Goal: Task Accomplishment & Management: Manage account settings

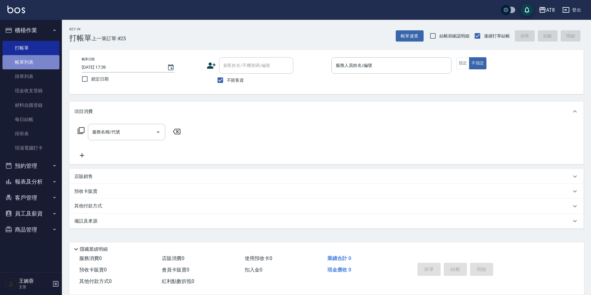
click at [31, 59] on link "帳單列表" at bounding box center [30, 62] width 57 height 14
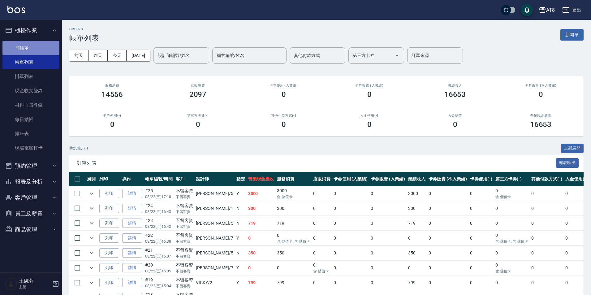
click at [37, 48] on link "打帳單" at bounding box center [30, 48] width 57 height 14
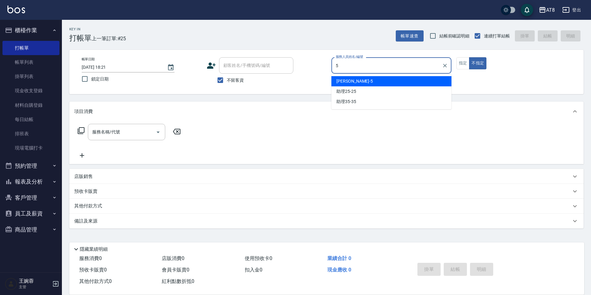
type input "HANK-5"
type button "false"
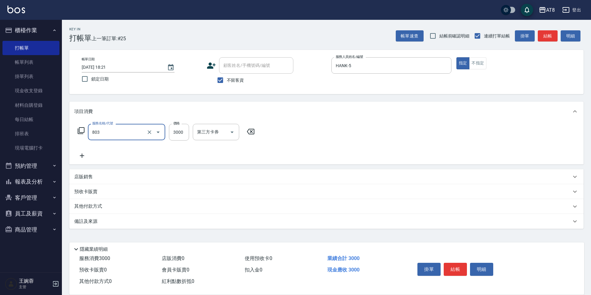
type input "頂級豪華3(803)"
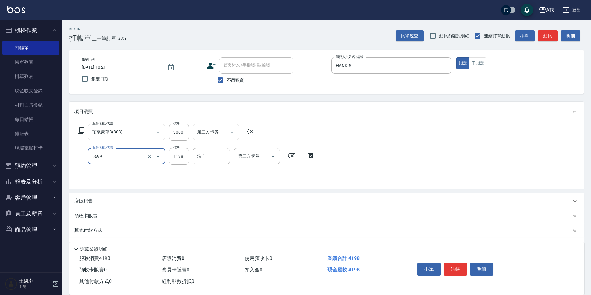
type input "水沁涼套餐(5699)"
type input "1098"
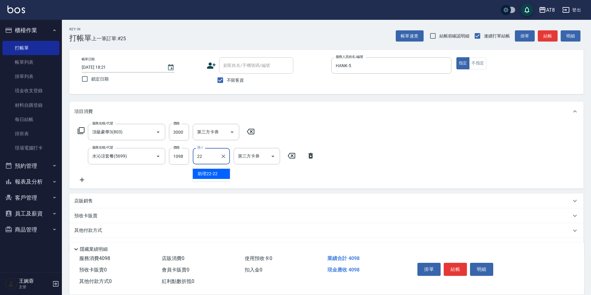
type input "助理22-22"
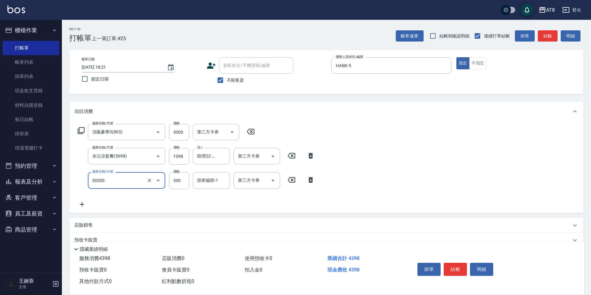
type input "入金護髮.隔離300(50300)"
type input "20"
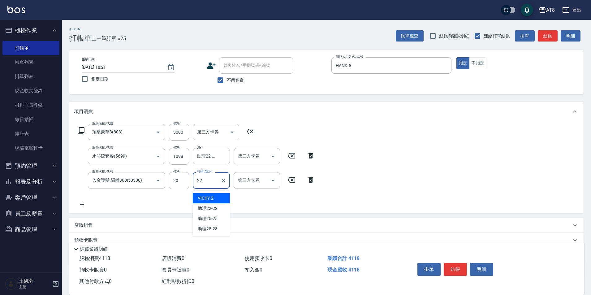
type input "助理22-22"
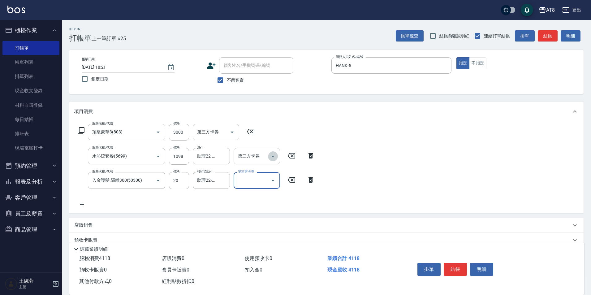
click at [277, 157] on button "Open" at bounding box center [273, 156] width 10 height 10
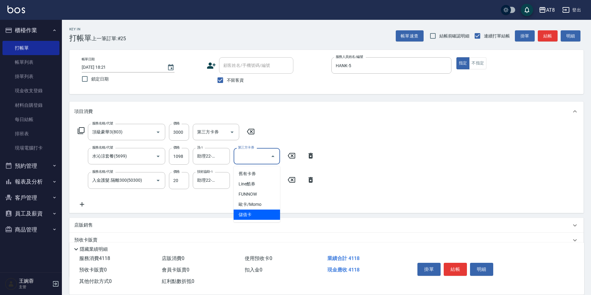
click at [267, 212] on span "儲值卡" at bounding box center [257, 215] width 46 height 10
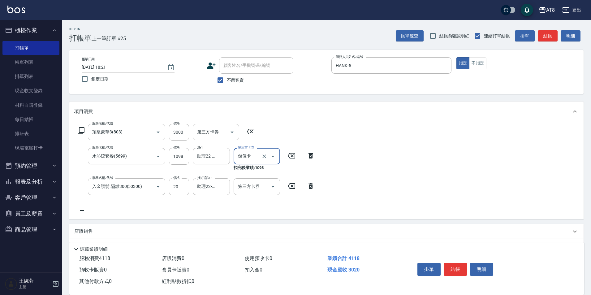
type input "儲值卡"
click at [271, 188] on icon "Open" at bounding box center [272, 186] width 7 height 7
click at [264, 255] on span "使用預收卡 0" at bounding box center [259, 258] width 28 height 6
click at [276, 190] on icon "Open" at bounding box center [272, 186] width 7 height 7
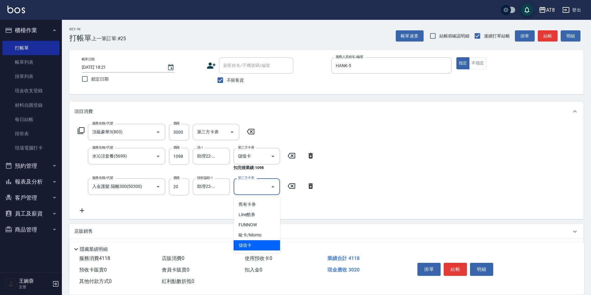
click at [265, 245] on span "儲值卡" at bounding box center [257, 245] width 46 height 10
type input "儲值卡"
click at [182, 190] on input "20" at bounding box center [179, 186] width 20 height 17
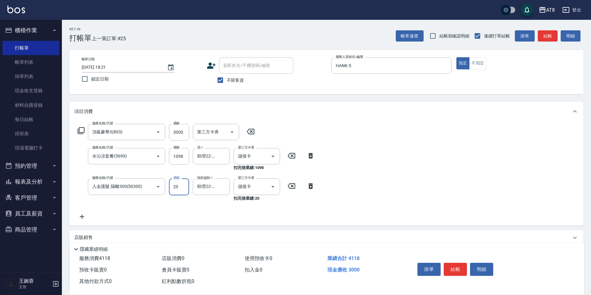
click at [180, 190] on input "20" at bounding box center [179, 186] width 20 height 17
type input "200"
click at [378, 148] on div "服務名稱/代號 頂級豪華3(803) 服務名稱/代號 價格 3000 價格 第三方卡券 第三方卡券 服務名稱/代號 水沁涼套餐(5699) 服務名稱/代號 價…" at bounding box center [326, 173] width 514 height 104
click at [454, 263] on button "結帳" at bounding box center [455, 269] width 23 height 13
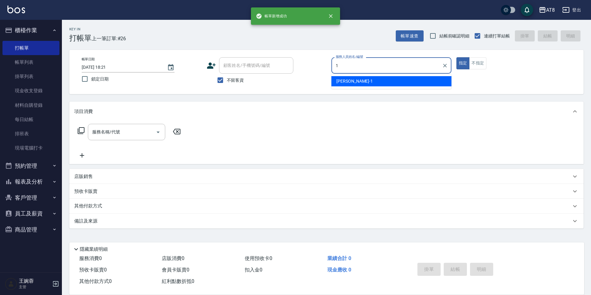
type input "YUKI-1"
type button "true"
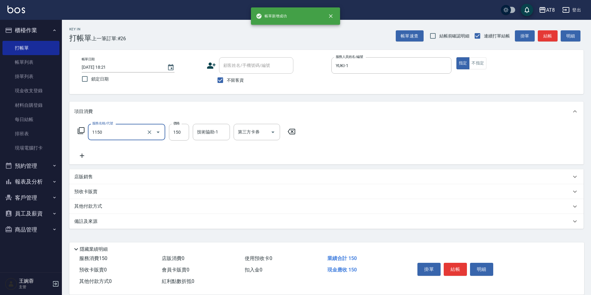
type input "洗髮(1150)"
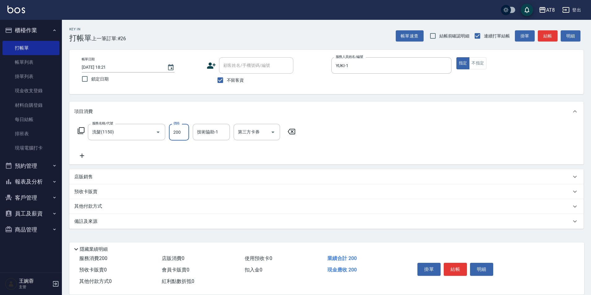
type input "200"
type input "助理25-25"
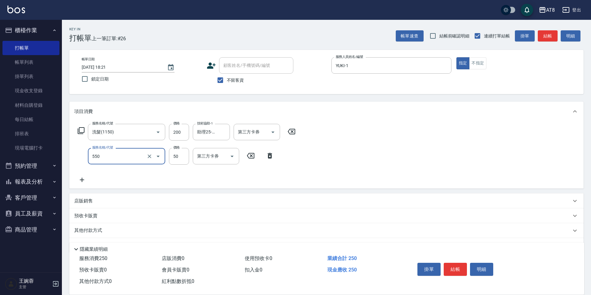
type input "精油或深層(550)"
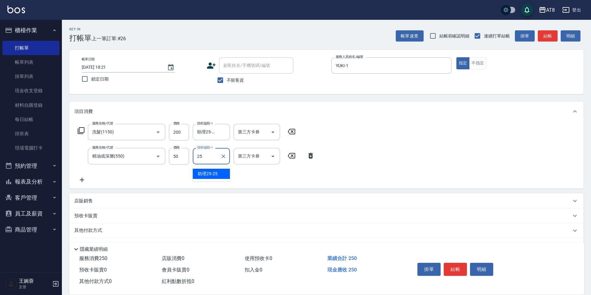
type input "助理25-25"
click at [459, 263] on button "結帳" at bounding box center [455, 269] width 23 height 13
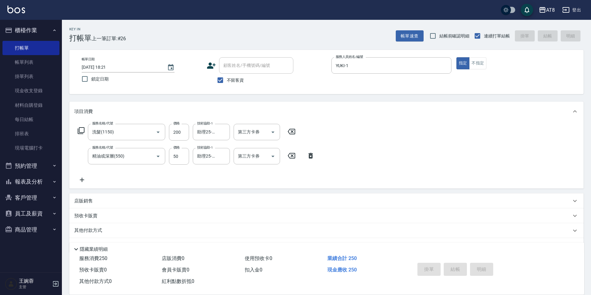
type input "[DATE] 18:22"
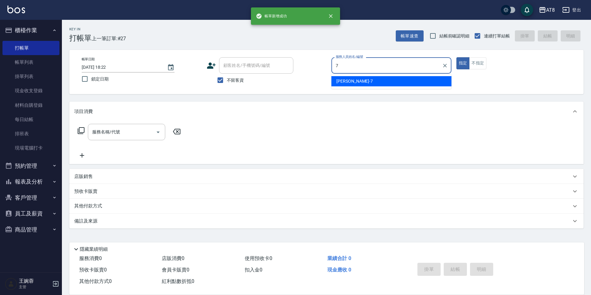
type input "[PERSON_NAME]-7"
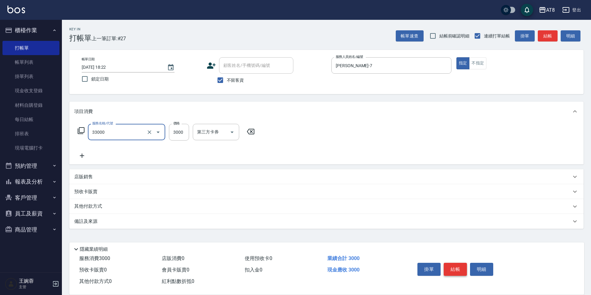
type input "燙髮(33000)"
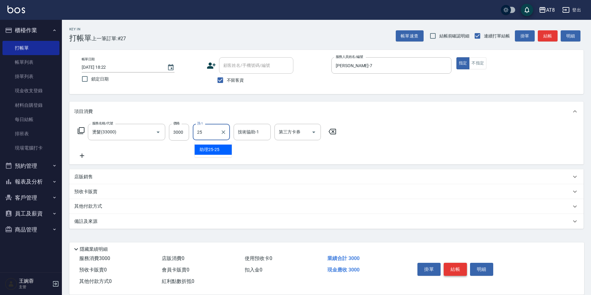
type input "助理25-25"
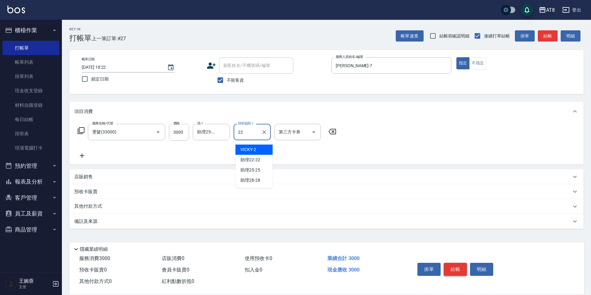
type input "助理22-22"
click at [459, 263] on button "結帳" at bounding box center [455, 269] width 23 height 13
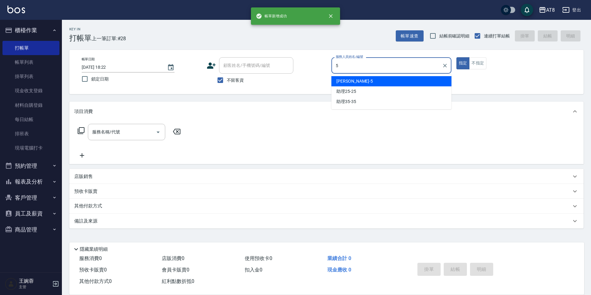
type input "HANK-5"
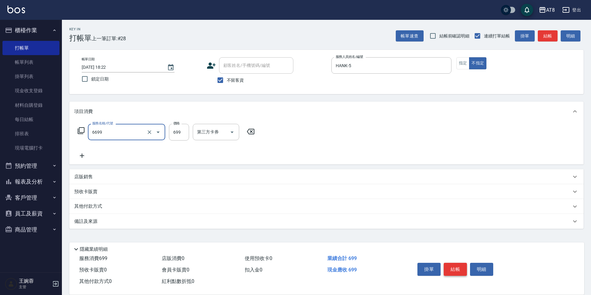
type input "SPA699(6699)"
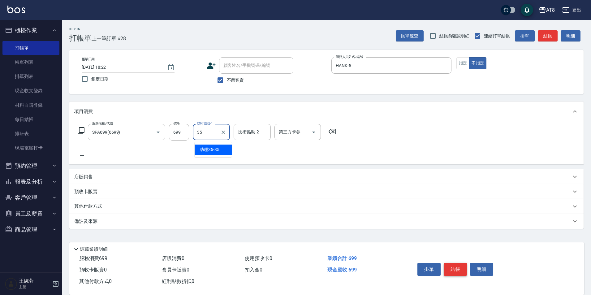
type input "助理35-35"
click at [459, 263] on button "結帳" at bounding box center [455, 269] width 23 height 13
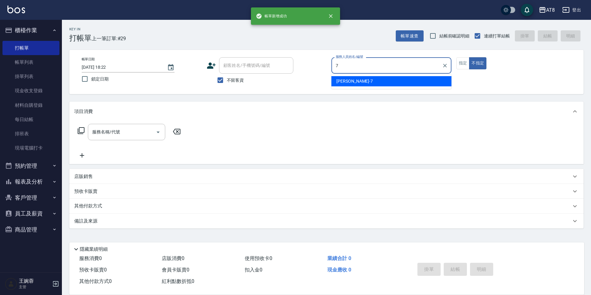
type input "[PERSON_NAME]-7"
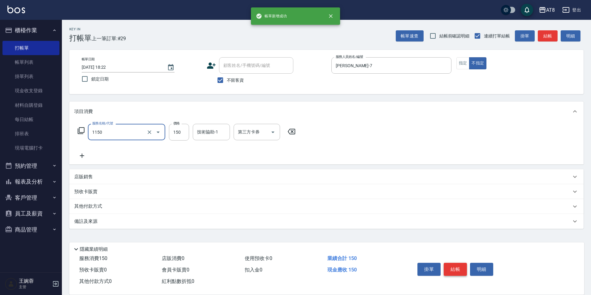
type input "洗髮(1150)"
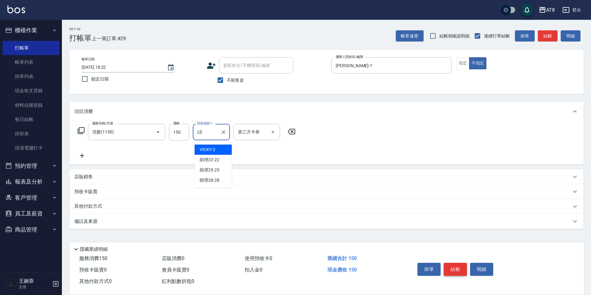
type input "助理25-25"
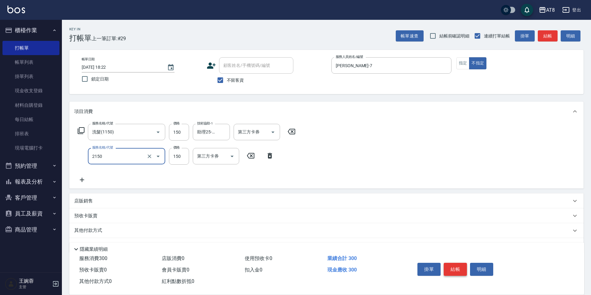
type input "剪髮(2150)"
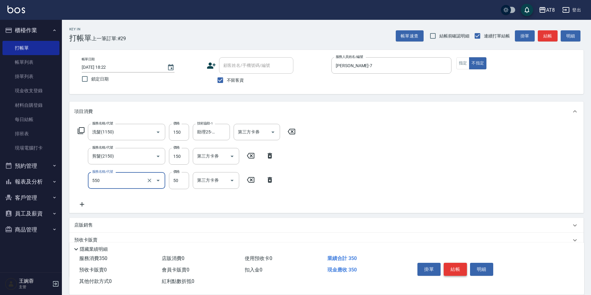
type input "精油或深層(550)"
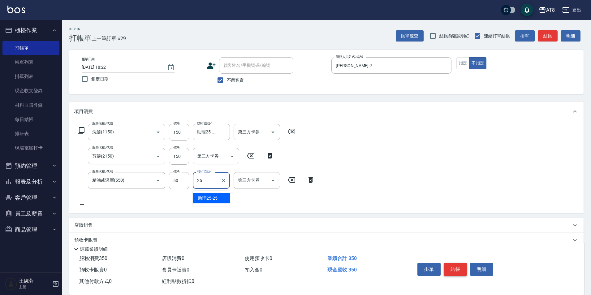
type input "助理25-25"
click at [459, 263] on button "結帳" at bounding box center [455, 269] width 23 height 13
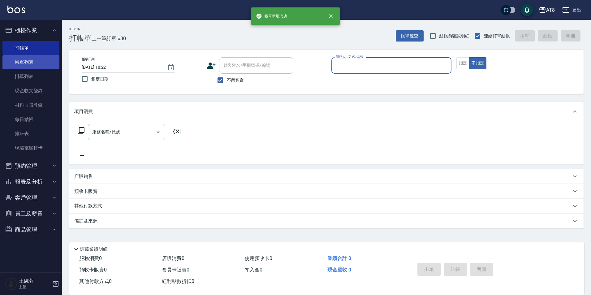
click at [51, 59] on link "帳單列表" at bounding box center [30, 62] width 57 height 14
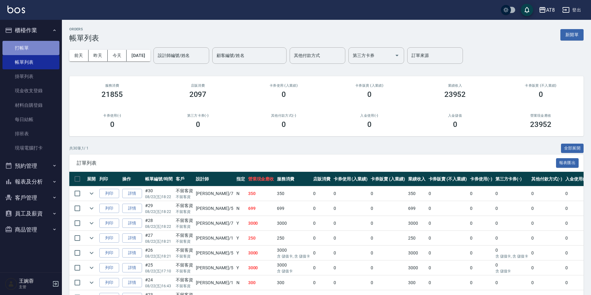
click at [47, 50] on link "打帳單" at bounding box center [30, 48] width 57 height 14
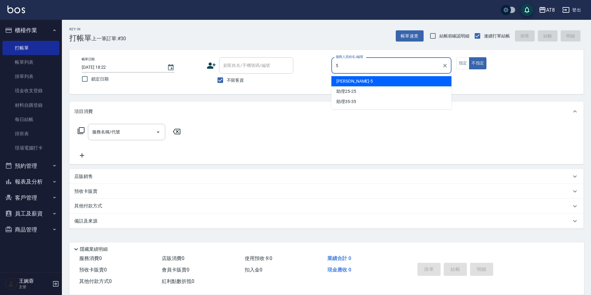
type input "HANK-5"
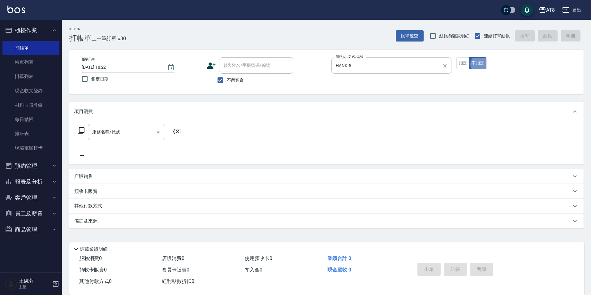
type button "false"
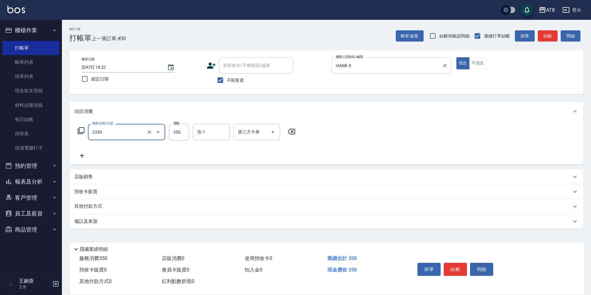
type input "入金洗剪350(2350)"
type input "助理25-25"
click at [271, 136] on icon "Open" at bounding box center [272, 131] width 7 height 7
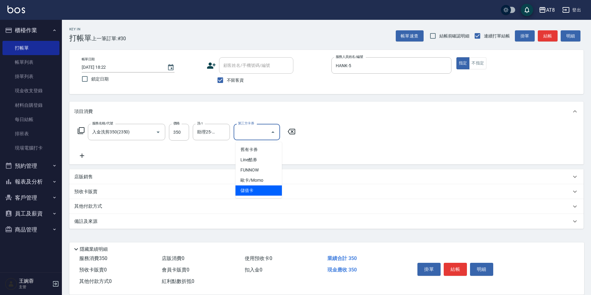
click at [266, 187] on span "儲值卡" at bounding box center [259, 190] width 46 height 10
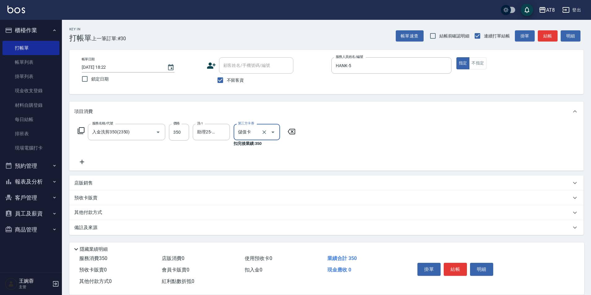
type input "儲值卡"
click at [463, 263] on button "結帳" at bounding box center [455, 269] width 23 height 13
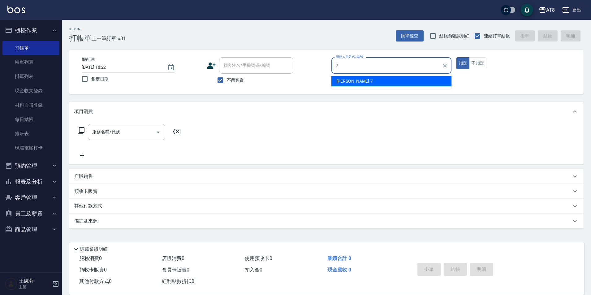
type input "[PERSON_NAME]-7"
type button "true"
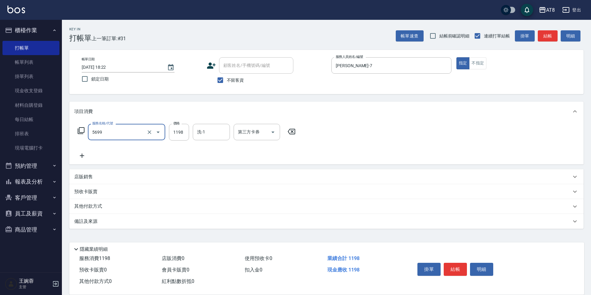
type input "水沁涼套餐(5699)"
type input "助理28-28"
click at [463, 263] on button "結帳" at bounding box center [455, 269] width 23 height 13
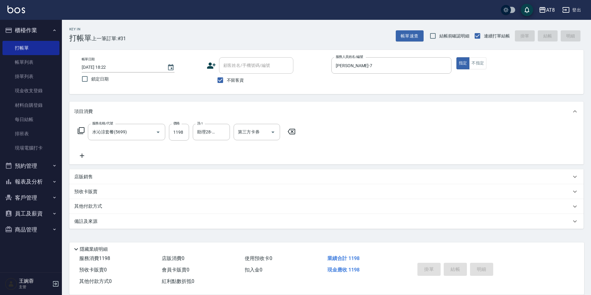
type input "[DATE] 18:44"
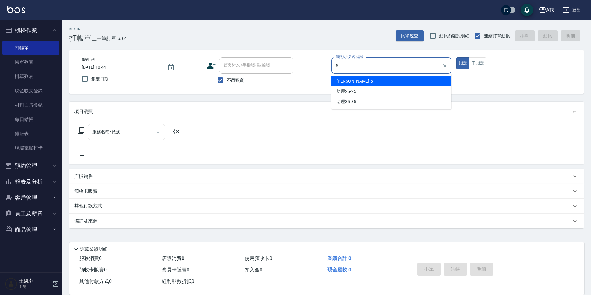
type input "HANK-5"
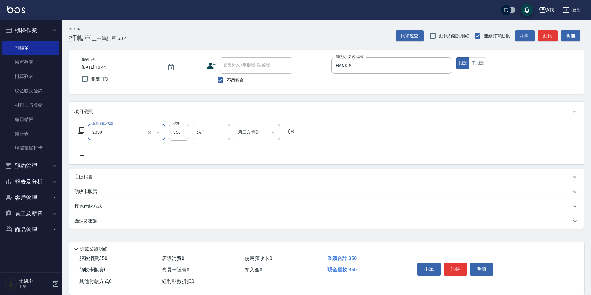
type input "入金洗剪350(2350)"
type input "助理25-25"
click at [453, 263] on button "結帳" at bounding box center [455, 269] width 23 height 13
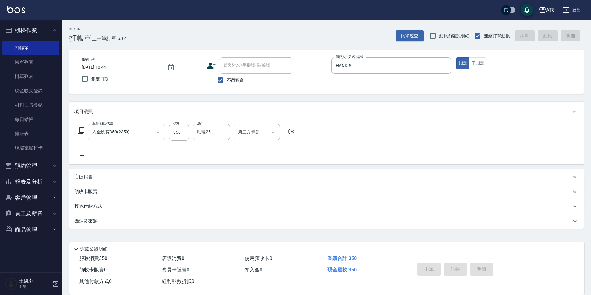
type input "[DATE] 19:00"
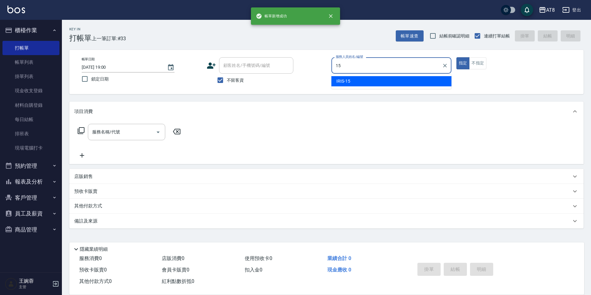
type input "IRIS-15"
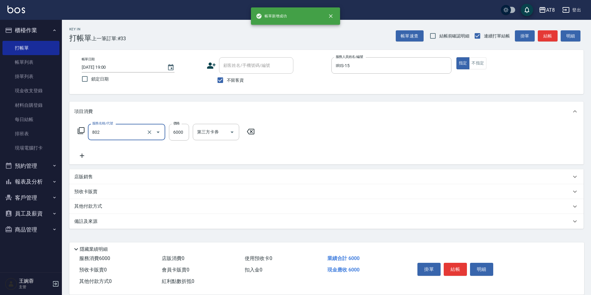
type input "頂級豪華2(802)"
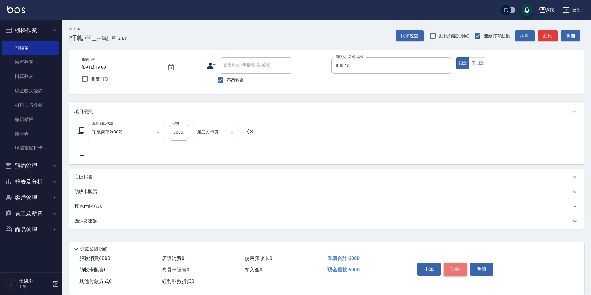
click at [461, 267] on button "結帳" at bounding box center [455, 269] width 23 height 13
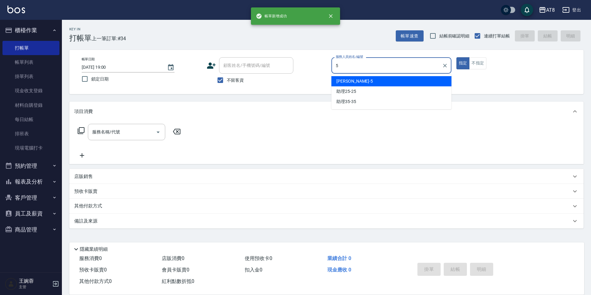
type input "HANK-5"
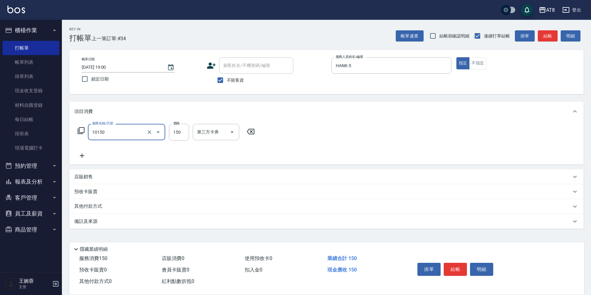
type input "入金洗髮150(10150)"
type input "200"
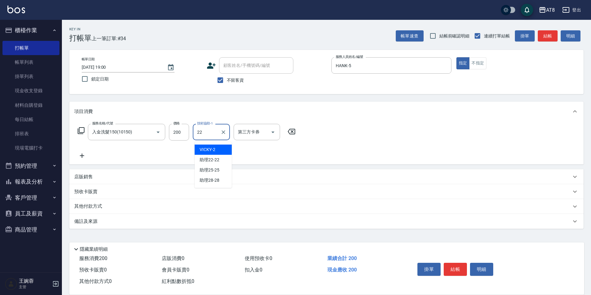
type input "助理22-22"
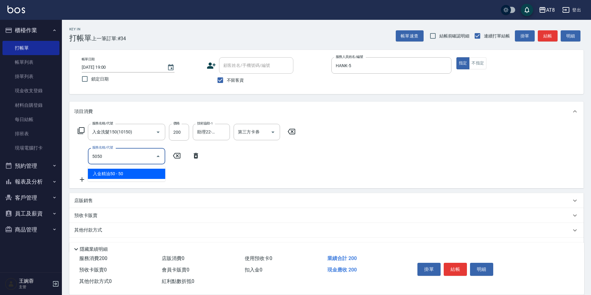
type input "入金精油50(5050)"
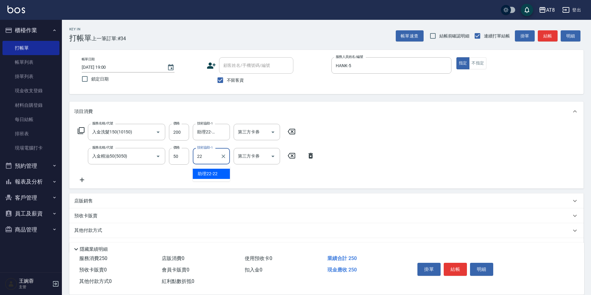
type input "助理22-22"
click at [270, 134] on icon "Open" at bounding box center [272, 131] width 7 height 7
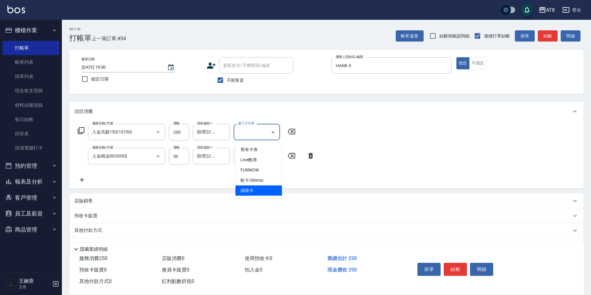
click at [261, 192] on span "儲值卡" at bounding box center [259, 190] width 46 height 10
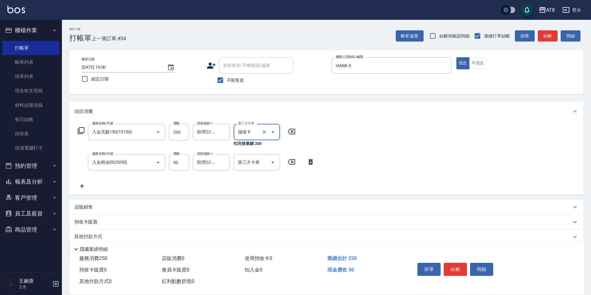
type input "儲值卡"
click at [269, 165] on icon "Open" at bounding box center [272, 162] width 7 height 7
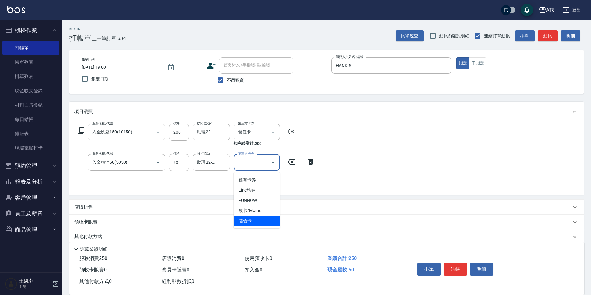
click at [269, 222] on span "儲值卡" at bounding box center [257, 221] width 46 height 10
type input "儲值卡"
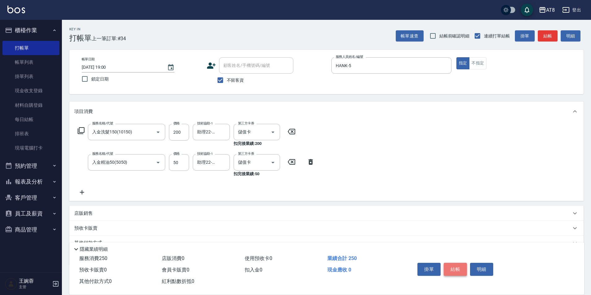
click at [455, 269] on button "結帳" at bounding box center [455, 269] width 23 height 13
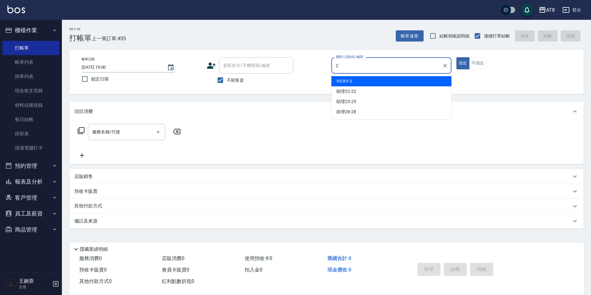
type input "VICKY-2"
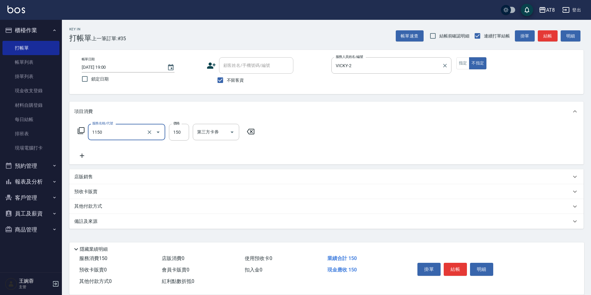
type input "洗髮(1150)"
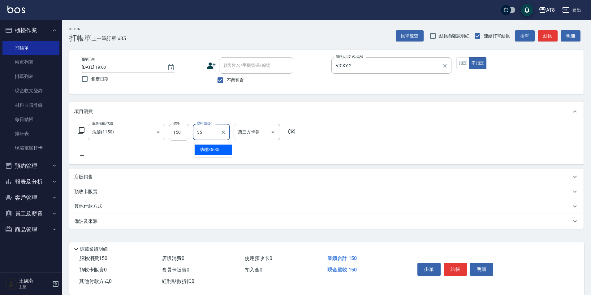
type input "助理35-35"
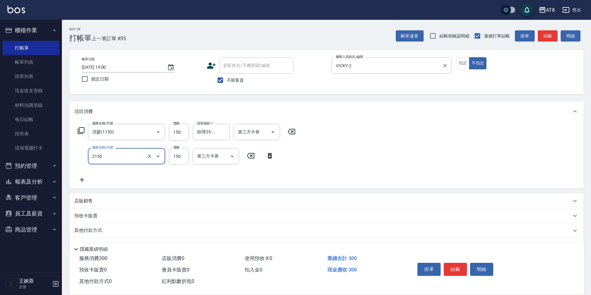
type input "剪髮(2150)"
click at [462, 263] on button "結帳" at bounding box center [455, 269] width 23 height 13
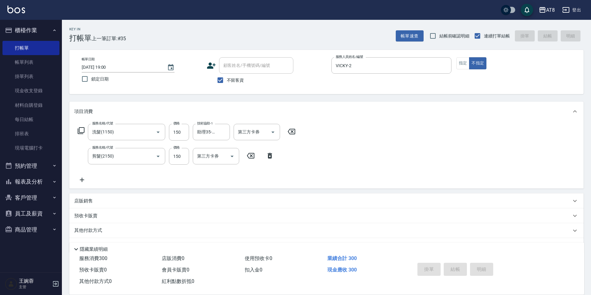
type input "[DATE] 19:03"
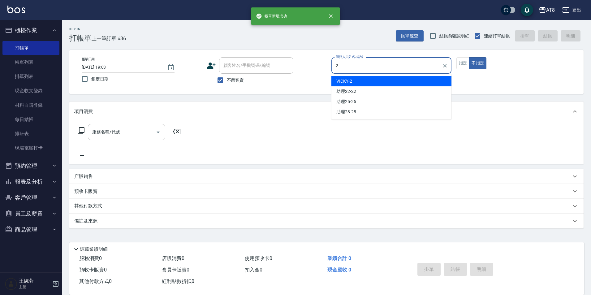
type input "VICKY-2"
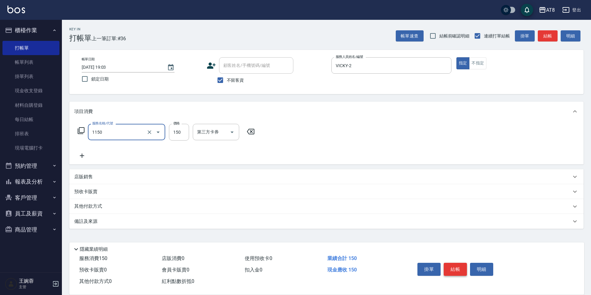
type input "洗髮(1150)"
type input "200"
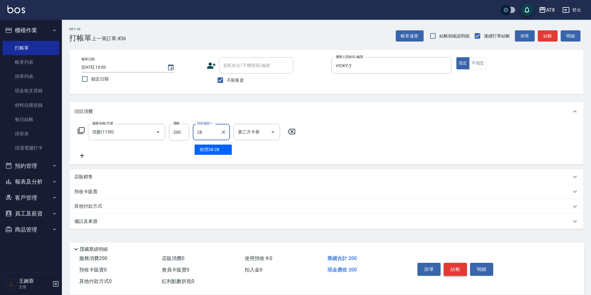
type input "助理28-28"
click at [462, 263] on button "結帳" at bounding box center [455, 269] width 23 height 13
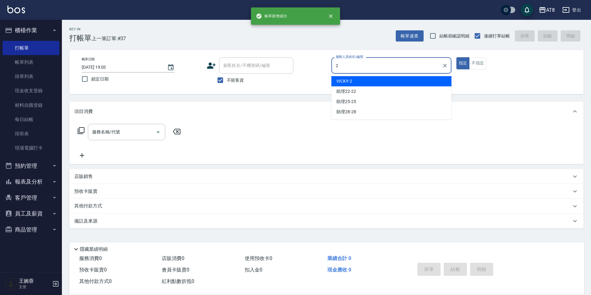
type input "VICKY-2"
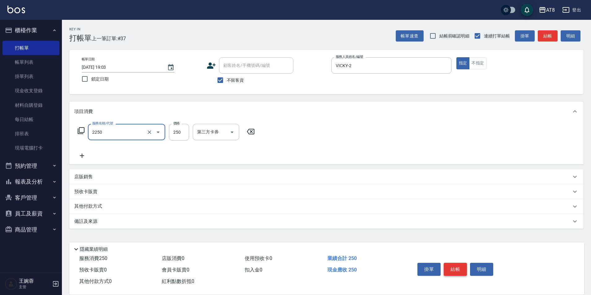
type input "剪髮(2250)"
click at [462, 263] on button "結帳" at bounding box center [455, 269] width 23 height 13
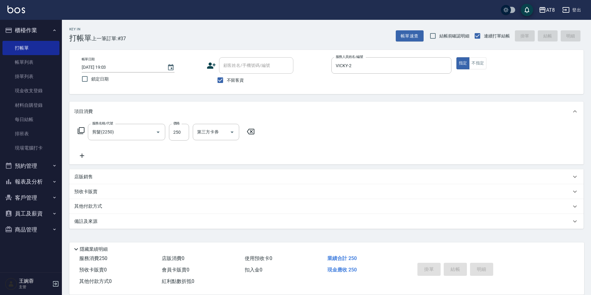
type input "[DATE] 19:04"
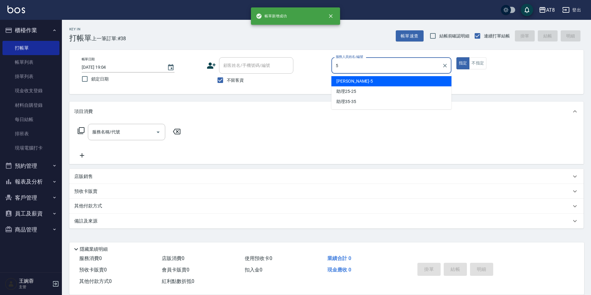
type input "HANK-5"
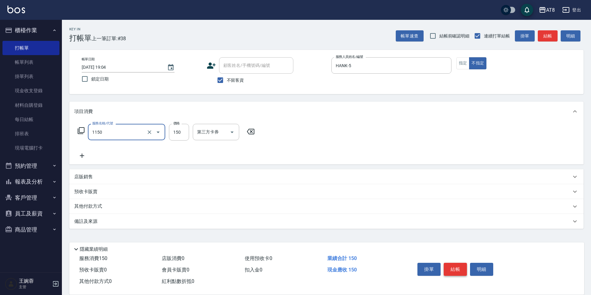
type input "洗髮(1150)"
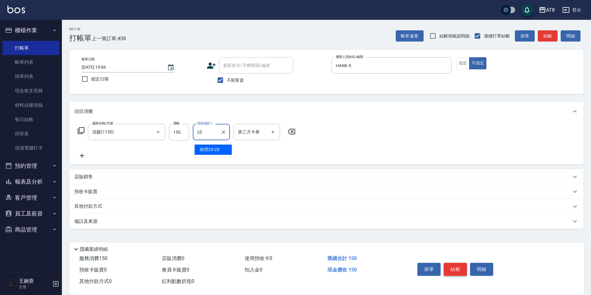
type input "助理25-25"
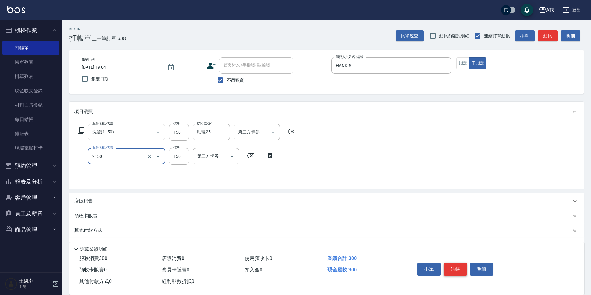
type input "剪髮(2150)"
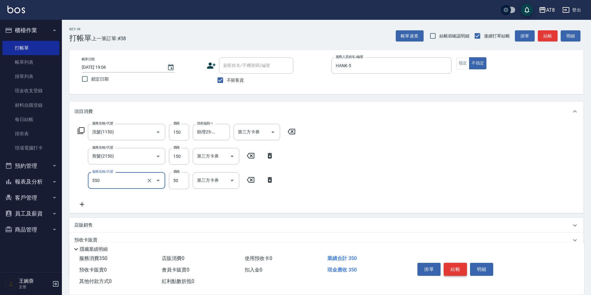
type input "精油或深層(550)"
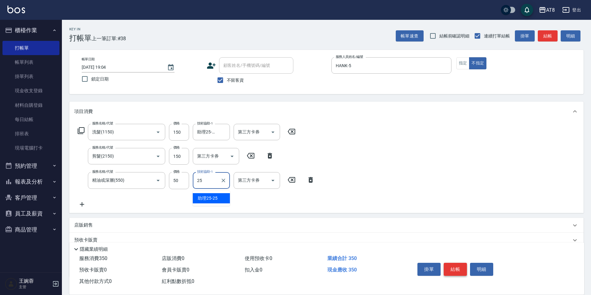
type input "助理25-25"
click at [462, 263] on button "結帳" at bounding box center [455, 269] width 23 height 13
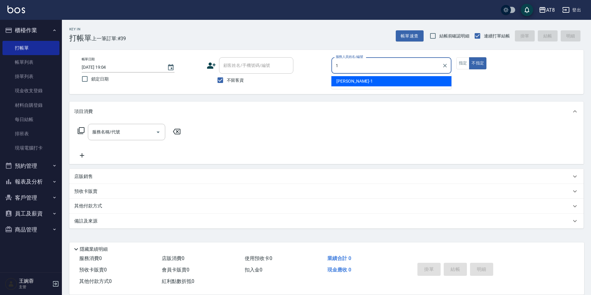
type input "YUKI-1"
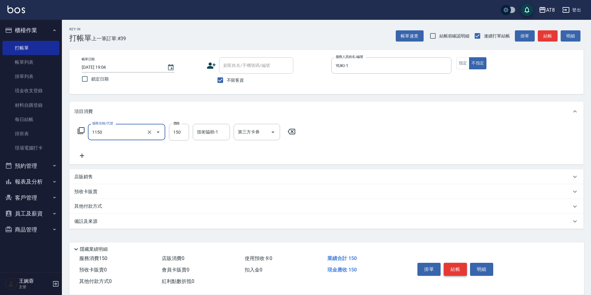
type input "洗髮(1150)"
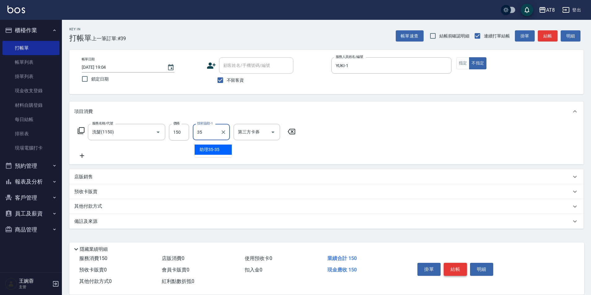
type input "助理35-35"
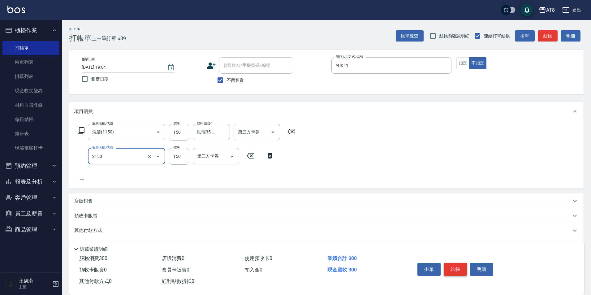
type input "剪髮(2150)"
click at [462, 263] on button "結帳" at bounding box center [455, 269] width 23 height 13
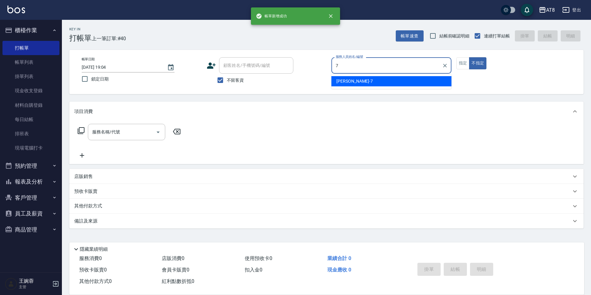
type input "[PERSON_NAME]-7"
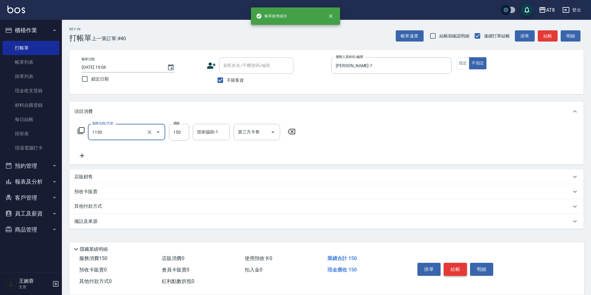
type input "洗髮(1150)"
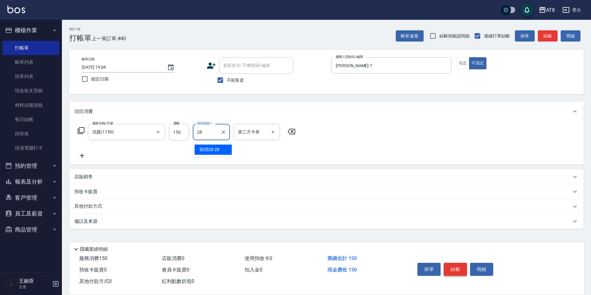
type input "助理28-28"
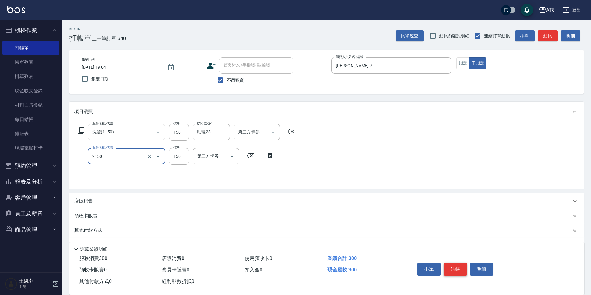
type input "剪髮(2150)"
click at [462, 263] on button "結帳" at bounding box center [455, 269] width 23 height 13
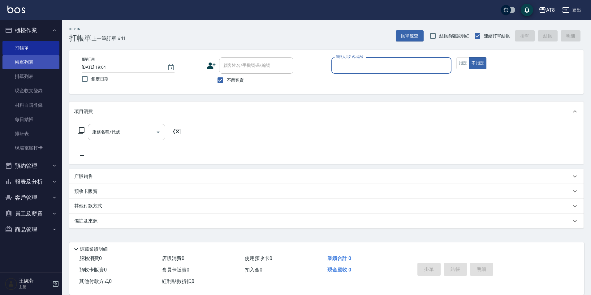
click at [35, 63] on link "帳單列表" at bounding box center [30, 62] width 57 height 14
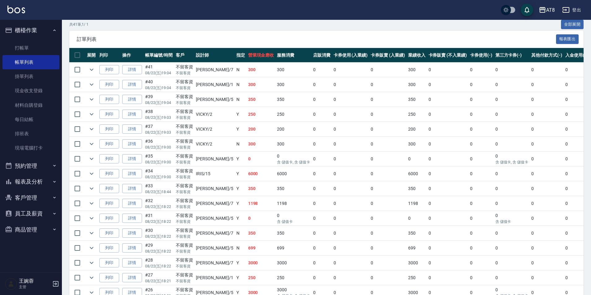
scroll to position [129, 0]
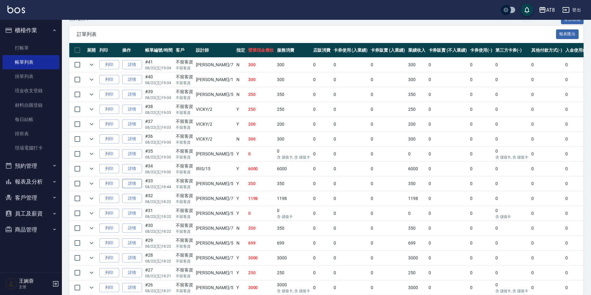
click at [136, 188] on link "詳情" at bounding box center [132, 184] width 20 height 10
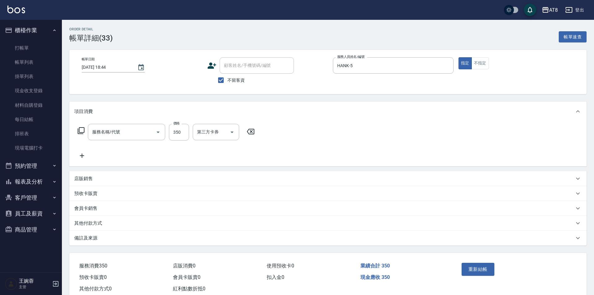
type input "[DATE] 18:44"
checkbox input "true"
type input "HANK-5"
type input "入金洗剪350(2350)"
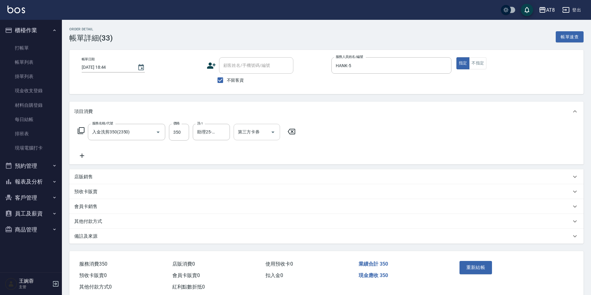
click at [273, 133] on icon "Open" at bounding box center [272, 131] width 7 height 7
click at [264, 192] on span "儲值卡" at bounding box center [259, 190] width 46 height 10
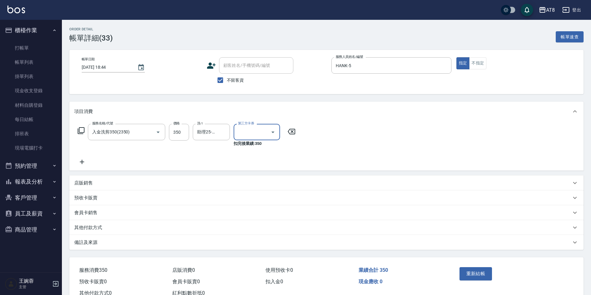
type input "儲值卡"
click at [83, 166] on icon at bounding box center [81, 161] width 15 height 7
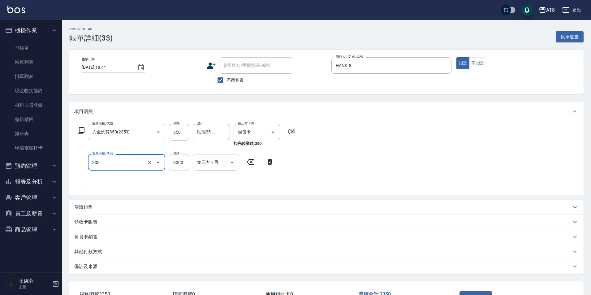
type input "頂級豪華3(803)"
drag, startPoint x: 591, startPoint y: 152, endPoint x: 591, endPoint y: 227, distance: 74.6
click at [591, 226] on div "Order detail 帳單詳細 (33) 帳單速查 帳單日期 [DATE] 18:44 顧客姓名/手機號碼/編號 顧客姓名/手機號碼/編號 不留客資 服務…" at bounding box center [326, 179] width 529 height 318
click at [507, 143] on div "服務名稱/代號 入金洗剪350(2350) 服務名稱/代號 價格 350 價格 洗-1 助理25-25 洗-1 第三方卡券 儲值卡 第三方卡券 扣完後業績: …" at bounding box center [326, 157] width 514 height 73
drag, startPoint x: 591, startPoint y: 148, endPoint x: 594, endPoint y: 195, distance: 47.5
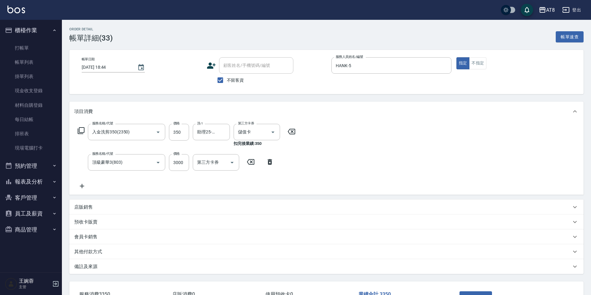
click at [591, 198] on html "AT8 登出 櫃檯作業 打帳單 帳單列表 掛單列表 現金收支登錄 材料自購登錄 每日結帳 排班表 現場電腦打卡 預約管理 預約管理 單日預約紀錄 單週預約紀錄…" at bounding box center [295, 169] width 591 height 338
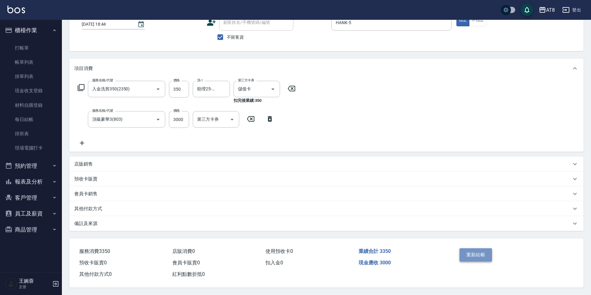
click at [474, 256] on button "重新結帳" at bounding box center [476, 254] width 33 height 13
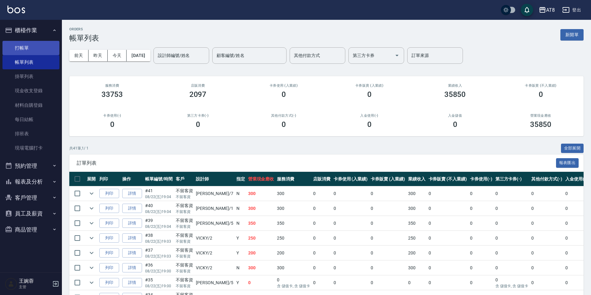
click at [15, 50] on link "打帳單" at bounding box center [30, 48] width 57 height 14
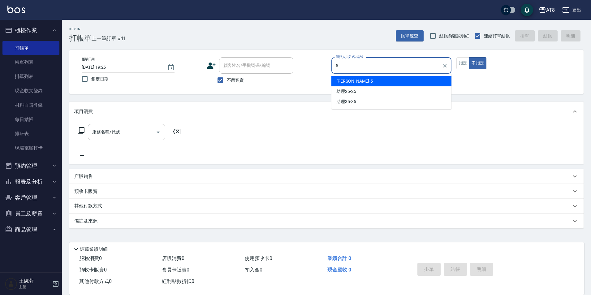
type input "HANK-5"
type button "false"
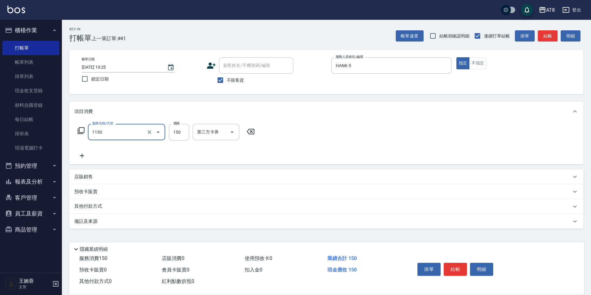
type input "洗髮(1150)"
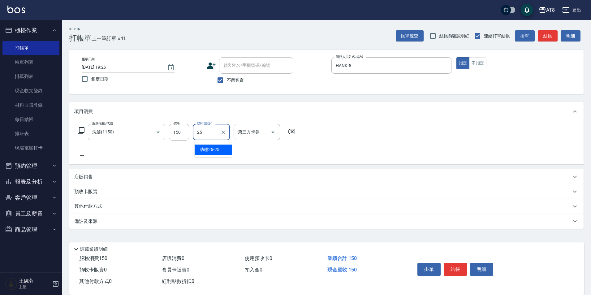
type input "助理25-25"
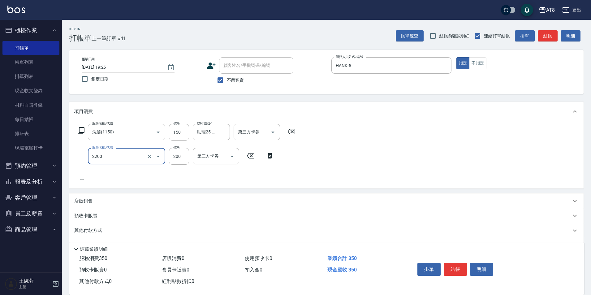
type input "剪髮(2200)"
click at [458, 267] on button "結帳" at bounding box center [455, 269] width 23 height 13
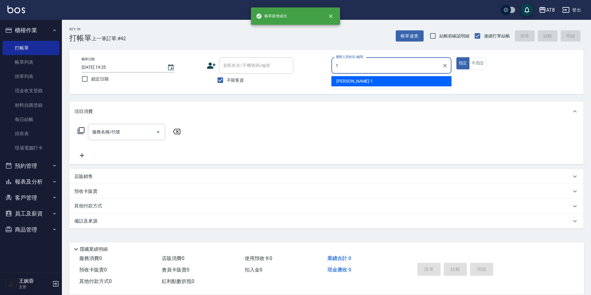
type input "YUKI-1"
type button "true"
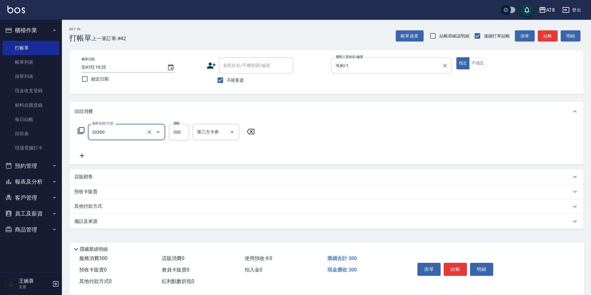
type input "入金剪髮300(20300)"
click at [149, 135] on icon "Clear" at bounding box center [149, 132] width 6 height 6
type input "入金洗剪300(2300)"
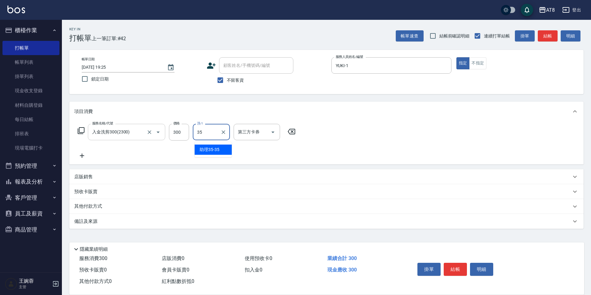
type input "助理35-35"
click at [458, 264] on button "結帳" at bounding box center [455, 269] width 23 height 13
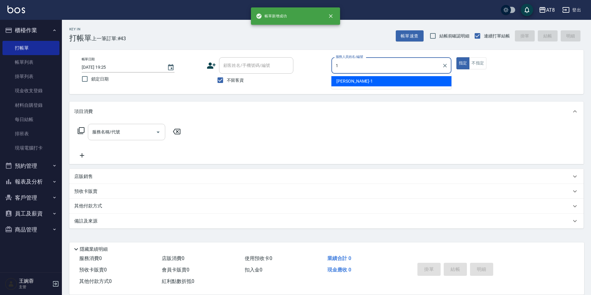
type input "YUKI-1"
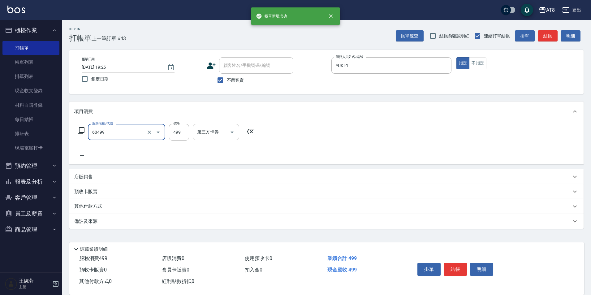
type input "入金SPA499(60499)"
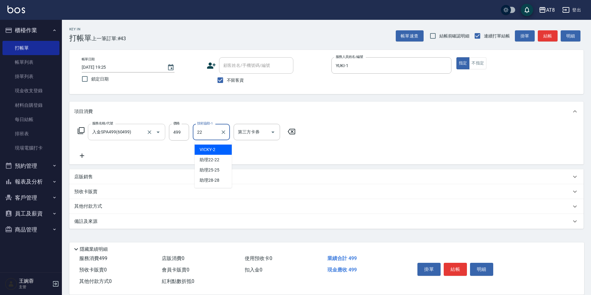
type input "助理22-22"
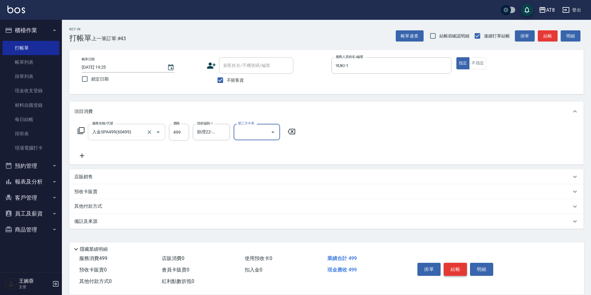
click at [460, 264] on button "結帳" at bounding box center [455, 269] width 23 height 13
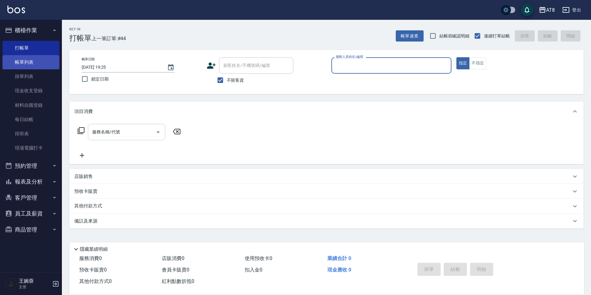
click at [42, 61] on link "帳單列表" at bounding box center [30, 62] width 57 height 14
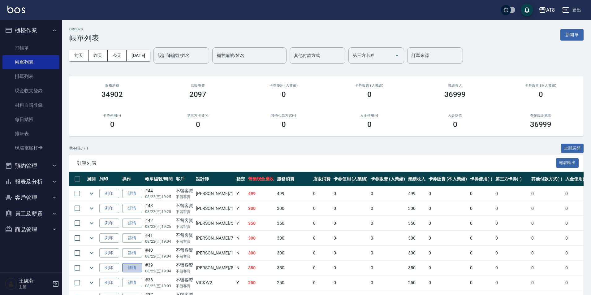
click at [135, 273] on link "詳情" at bounding box center [132, 268] width 20 height 10
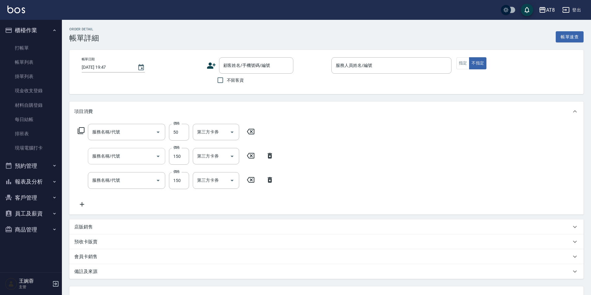
type input "[DATE] 19:04"
checkbox input "true"
type input "HANK-5"
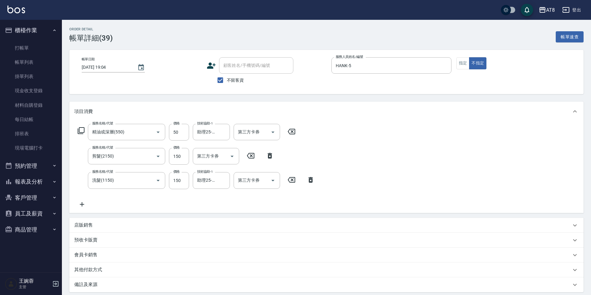
type input "精油或深層(550)"
type input "剪髮(2150)"
type input "洗髮(1150)"
click at [80, 227] on p "店販銷售" at bounding box center [83, 225] width 19 height 6
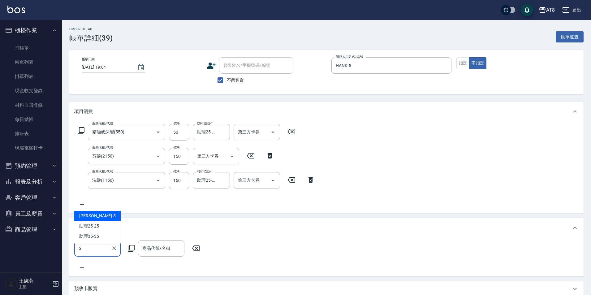
type input "HANK-5"
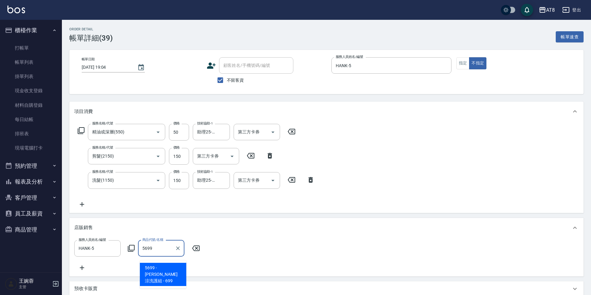
type input "水水沁涼洗護組"
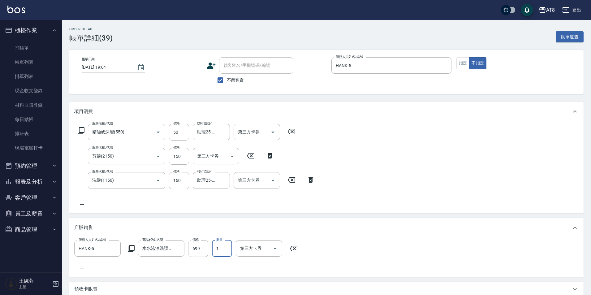
scroll to position [128, 0]
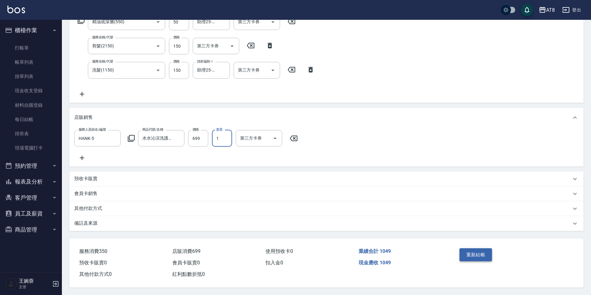
click at [492, 248] on button "重新結帳" at bounding box center [476, 254] width 33 height 13
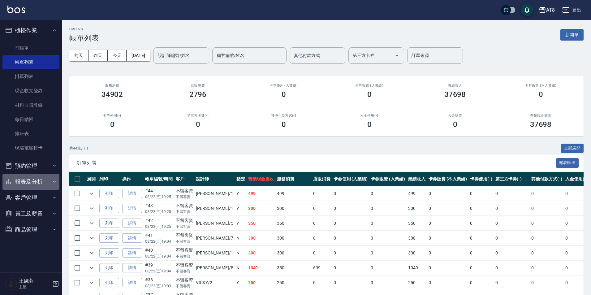
click at [33, 183] on button "報表及分析" at bounding box center [30, 182] width 57 height 16
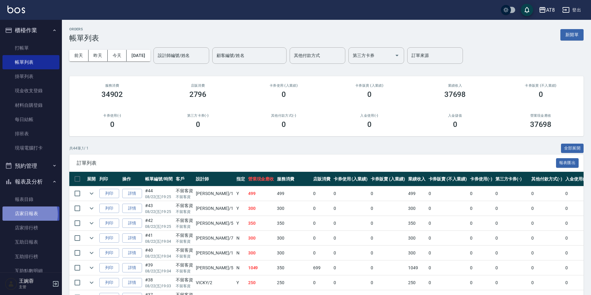
click at [26, 214] on link "店家日報表" at bounding box center [30, 213] width 57 height 14
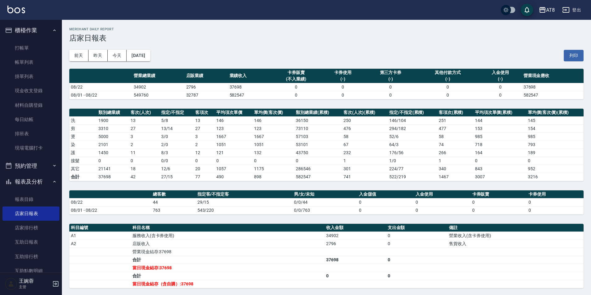
click at [17, 10] on img at bounding box center [16, 10] width 18 height 8
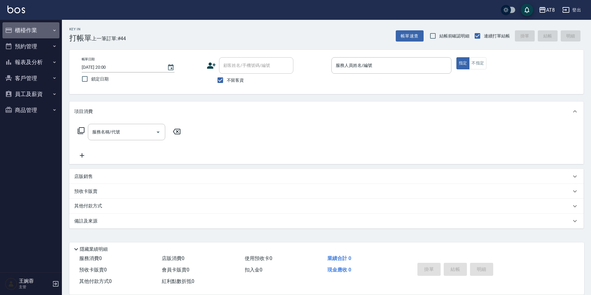
click at [45, 30] on button "櫃檯作業" at bounding box center [30, 30] width 57 height 16
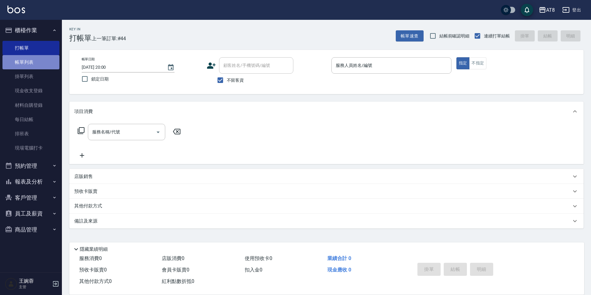
click at [33, 58] on link "帳單列表" at bounding box center [30, 62] width 57 height 14
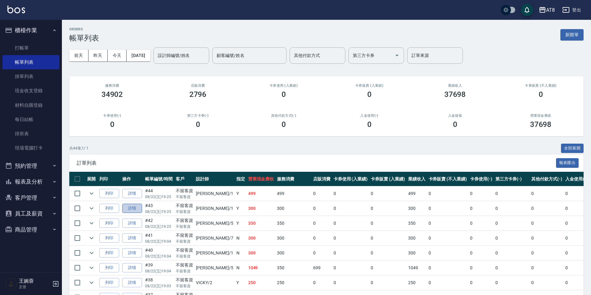
click at [142, 213] on link "詳情" at bounding box center [132, 209] width 20 height 10
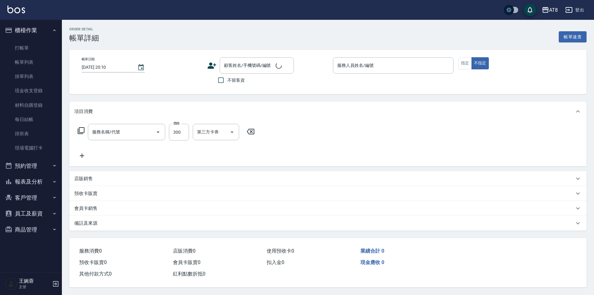
type input "[DATE] 19:25"
checkbox input "true"
type input "YUKI-1"
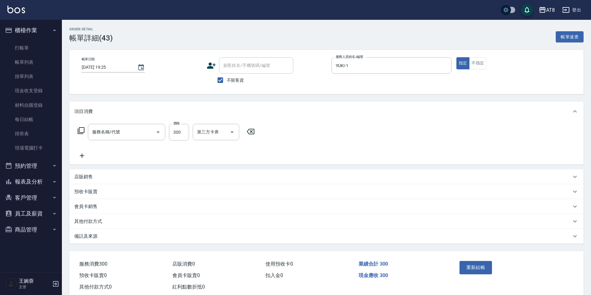
type input "入金洗剪300(2300)"
drag, startPoint x: 275, startPoint y: 135, endPoint x: 273, endPoint y: 141, distance: 6.0
click at [275, 135] on icon "Open" at bounding box center [272, 131] width 7 height 7
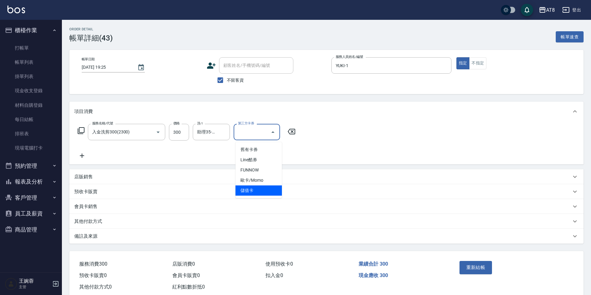
click at [253, 188] on span "儲值卡" at bounding box center [259, 190] width 46 height 10
type input "儲值卡"
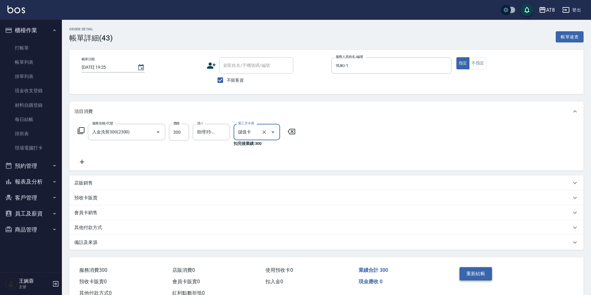
click at [481, 279] on button "重新結帳" at bounding box center [476, 273] width 33 height 13
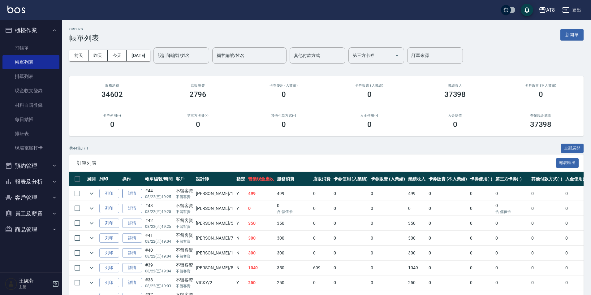
click at [132, 198] on link "詳情" at bounding box center [132, 194] width 20 height 10
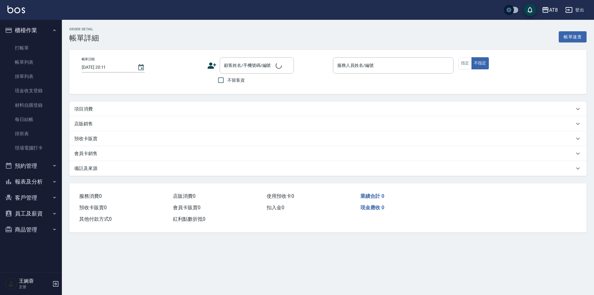
type input "[DATE] 19:25"
checkbox input "true"
type input "YUKI-1"
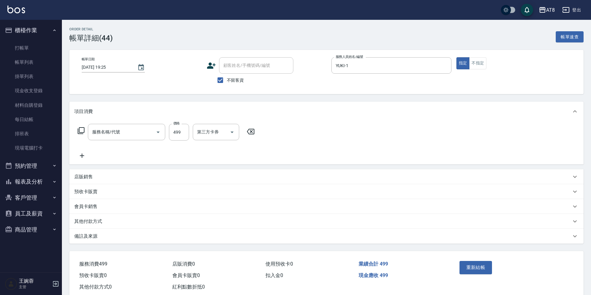
type input "入金SPA499(60499)"
click at [272, 134] on icon "Open" at bounding box center [272, 131] width 7 height 7
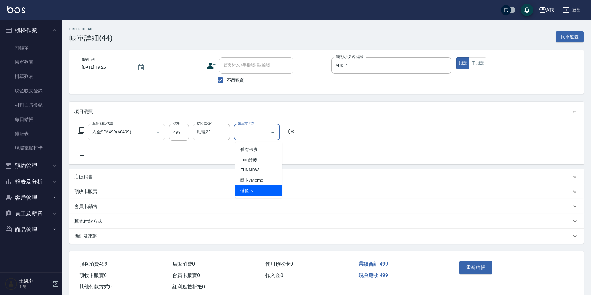
click at [265, 189] on span "儲值卡" at bounding box center [259, 190] width 46 height 10
type input "儲值卡"
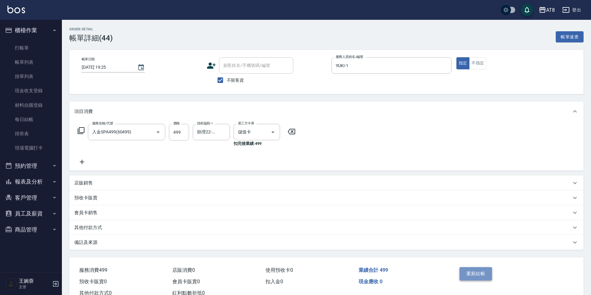
click at [483, 280] on button "重新結帳" at bounding box center [476, 273] width 33 height 13
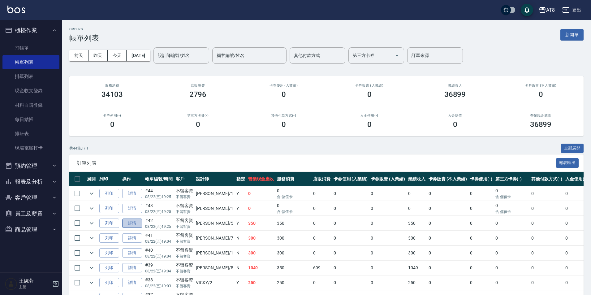
click at [134, 228] on link "詳情" at bounding box center [132, 224] width 20 height 10
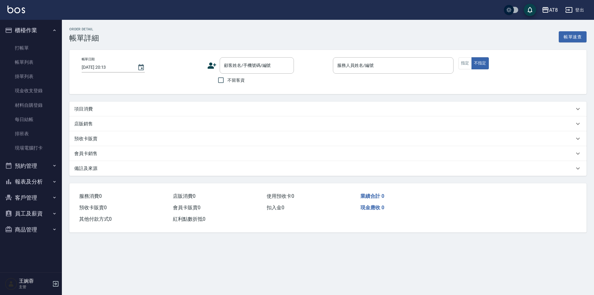
type input "[DATE] 19:25"
checkbox input "true"
type input "HANK-5"
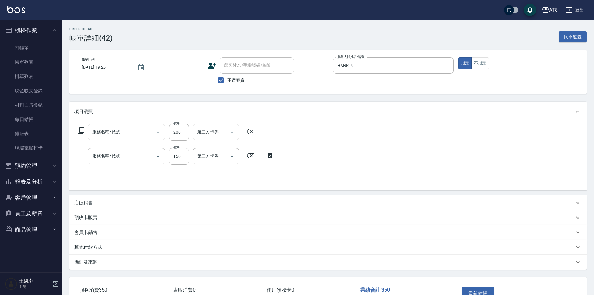
type input "剪髮(2200)"
type input "洗髮(1150)"
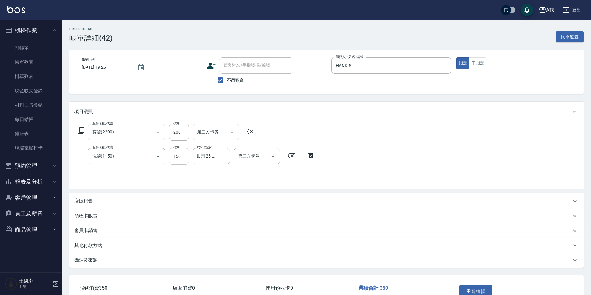
click at [177, 157] on input "150" at bounding box center [179, 156] width 20 height 17
type input "200"
click at [251, 135] on icon at bounding box center [250, 131] width 15 height 7
click at [476, 291] on button "重新結帳" at bounding box center [476, 291] width 33 height 13
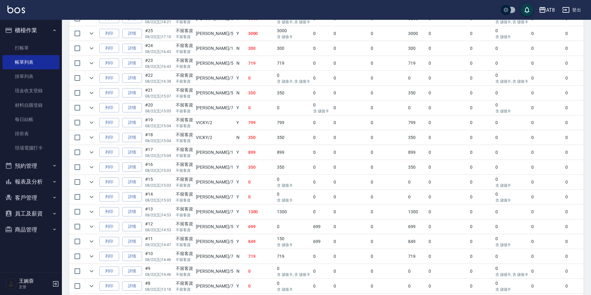
scroll to position [437, 0]
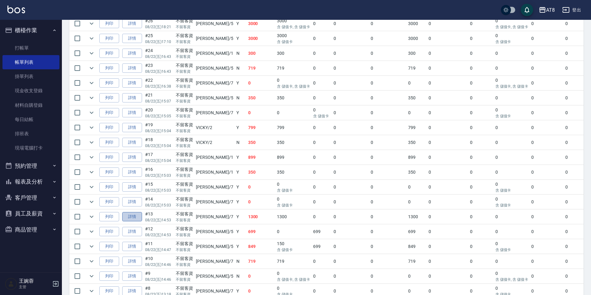
click at [136, 222] on link "詳情" at bounding box center [132, 217] width 20 height 10
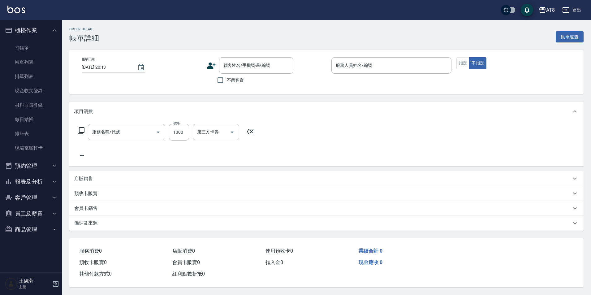
type input "染髮(41300)"
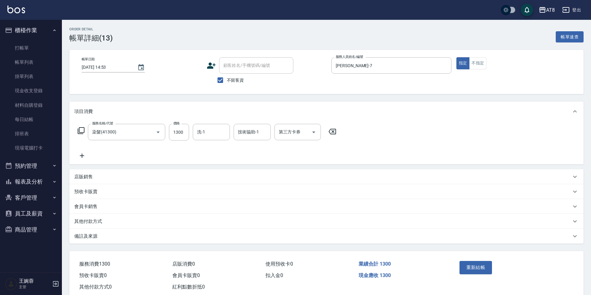
type input "[DATE] 14:53"
checkbox input "true"
type input "[PERSON_NAME]-7"
click at [337, 134] on icon at bounding box center [332, 131] width 15 height 7
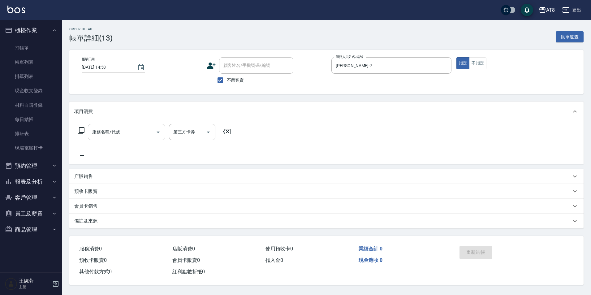
click at [123, 128] on input "服務名稱/代號" at bounding box center [122, 132] width 63 height 11
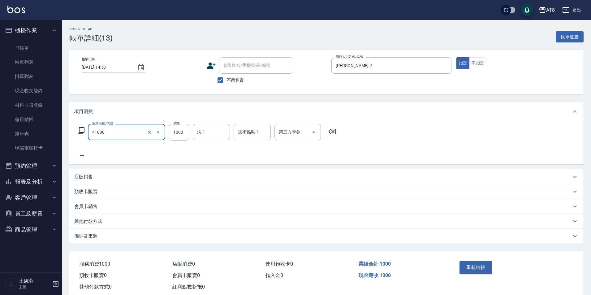
type input "染髮(41000)"
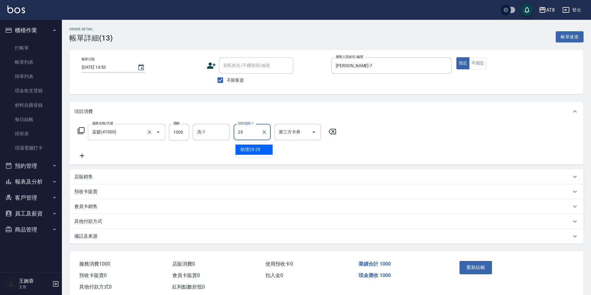
type input "助理25-25"
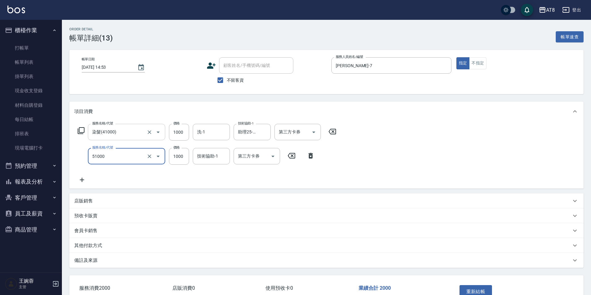
type input "酵素護髮(51000)"
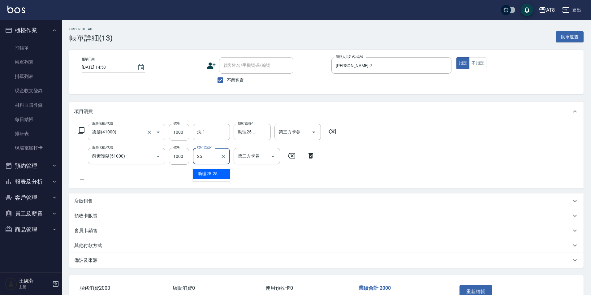
type input "助理25-25"
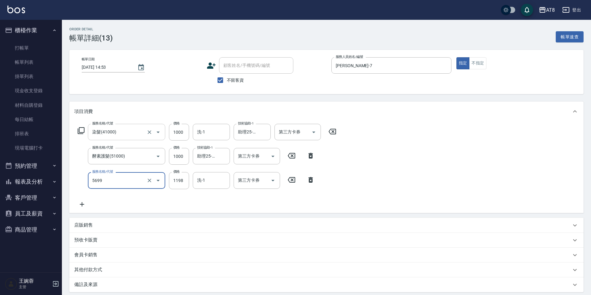
type input "水沁涼套餐(5699)"
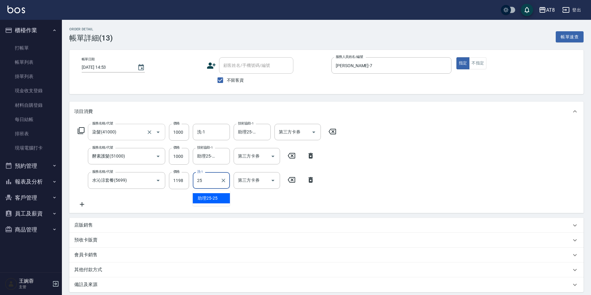
type input "助理25-25"
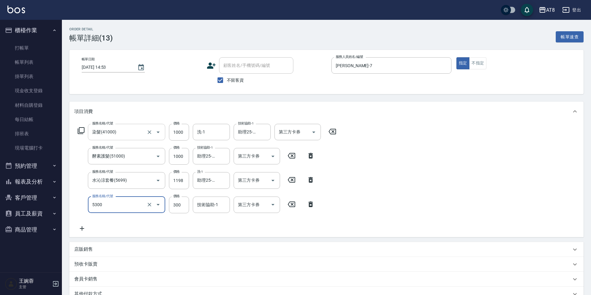
type input "自備護髮(5300)"
type input "200"
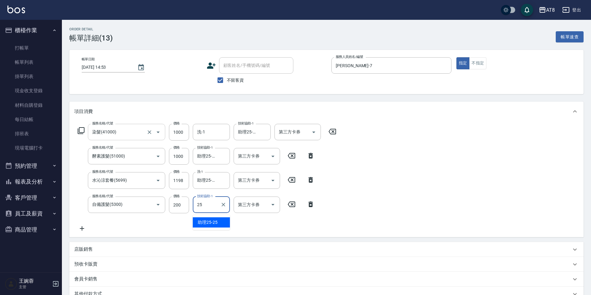
type input "助理25-25"
click at [386, 193] on div "服務名稱/代號 染髮(41000) 服務名稱/代號 價格 1000 價格 洗-1 洗-1 技術協助-1 助理25-25 技術協助-1 第三方卡券 第三方卡券 …" at bounding box center [326, 179] width 514 height 116
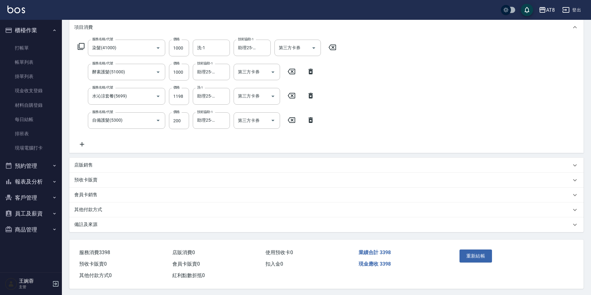
scroll to position [95, 0]
click at [486, 249] on button "重新結帳" at bounding box center [476, 254] width 33 height 13
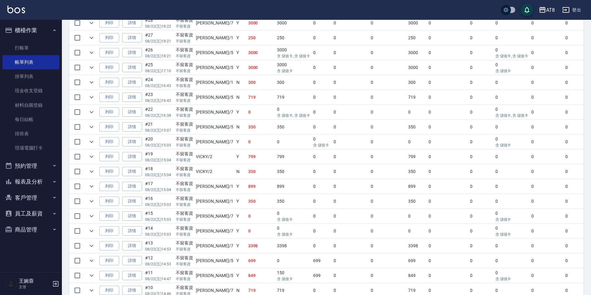
scroll to position [418, 0]
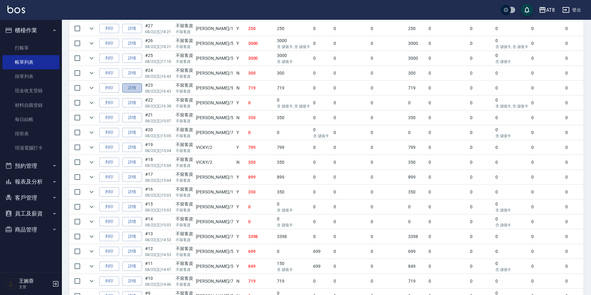
click at [141, 93] on link "詳情" at bounding box center [132, 88] width 20 height 10
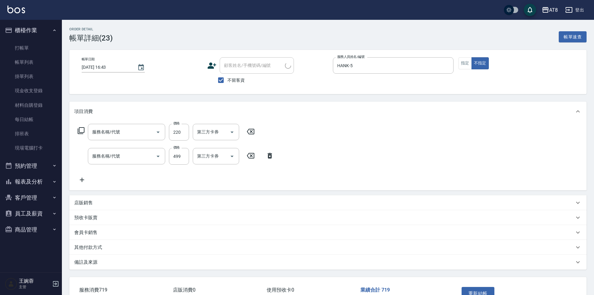
type input "[DATE] 16:43"
checkbox input "true"
type input "HANK-5"
type input "剪髮(2220)"
type input "SPA499(6499)"
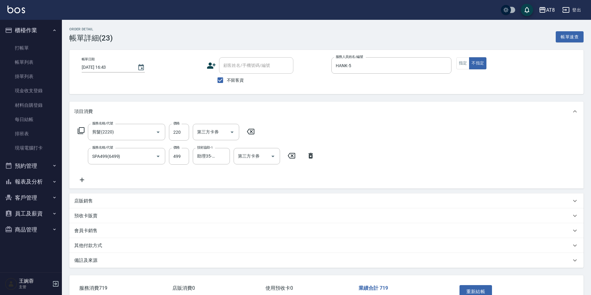
click at [80, 204] on p "店販銷售" at bounding box center [83, 201] width 19 height 6
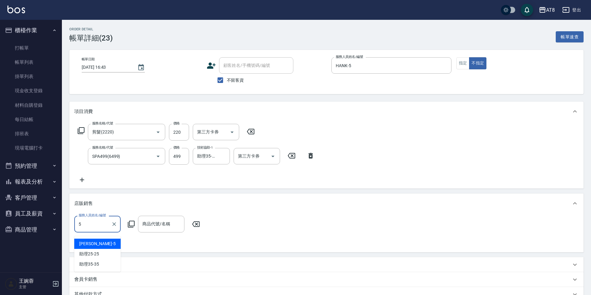
type input "HANK-5"
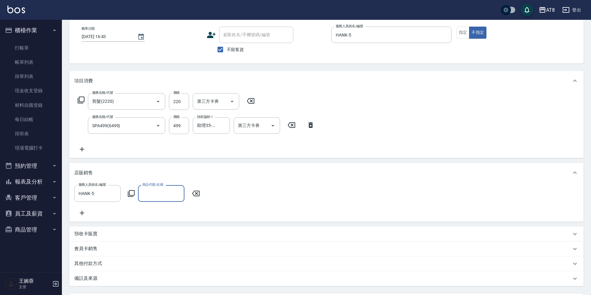
scroll to position [31, 0]
click at [131, 197] on icon at bounding box center [131, 192] width 7 height 7
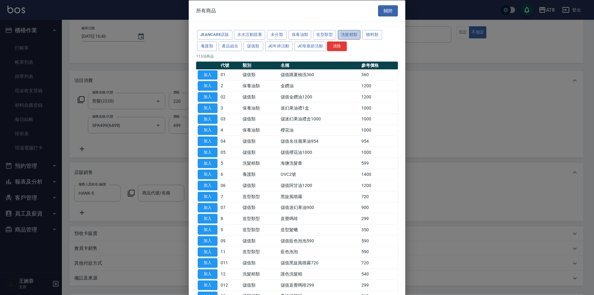
click at [361, 35] on button "洗髮精類" at bounding box center [349, 35] width 23 height 10
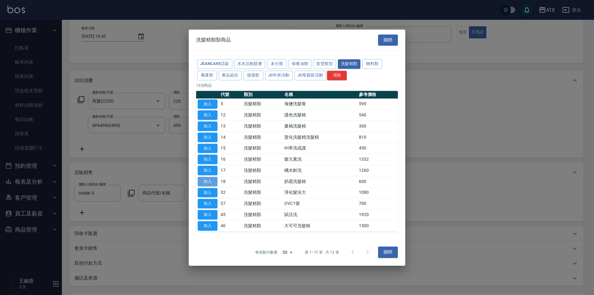
click at [211, 186] on button "加入" at bounding box center [208, 182] width 20 height 10
type input "奶霜洗髮精"
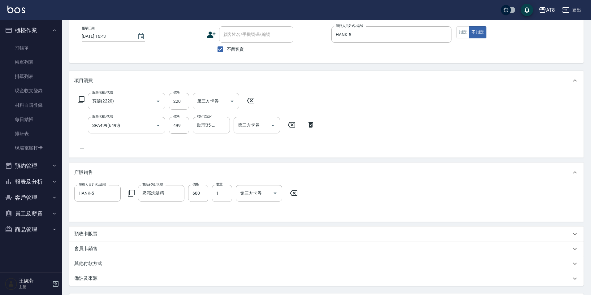
scroll to position [104, 0]
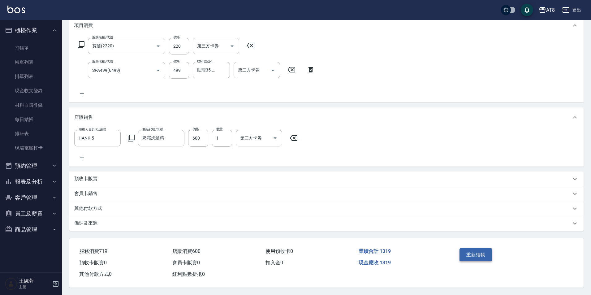
click at [470, 251] on button "重新結帳" at bounding box center [476, 254] width 33 height 13
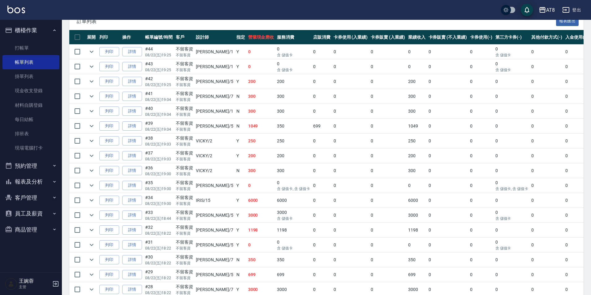
scroll to position [140, 0]
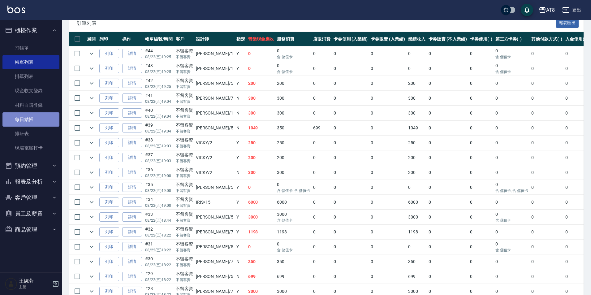
click at [33, 118] on link "每日結帳" at bounding box center [30, 119] width 57 height 14
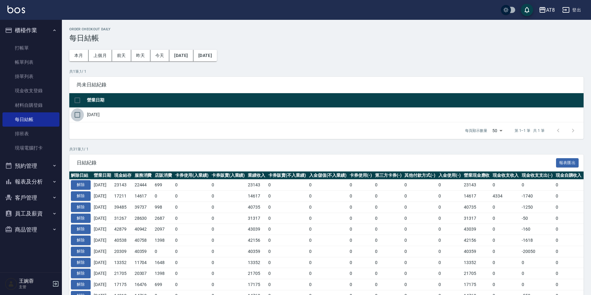
click at [83, 120] on input "checkbox" at bounding box center [77, 114] width 13 height 13
checkbox input "true"
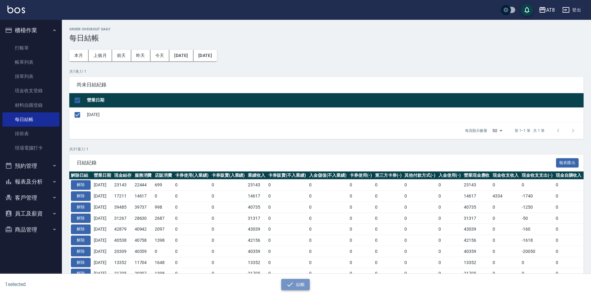
click at [295, 290] on button "結帳" at bounding box center [295, 284] width 29 height 11
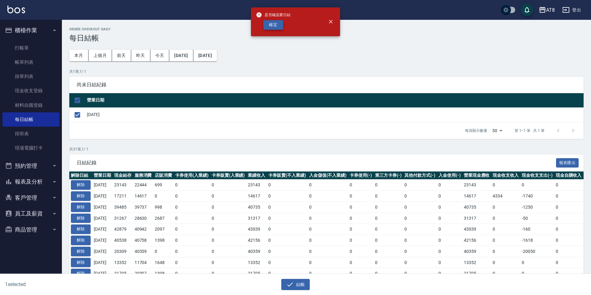
click at [271, 29] on button "確定" at bounding box center [273, 25] width 20 height 10
checkbox input "false"
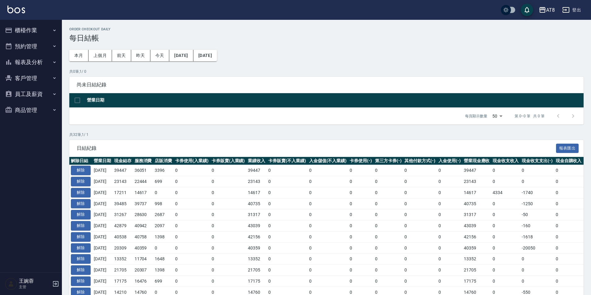
click at [39, 63] on button "報表及分析" at bounding box center [30, 62] width 57 height 16
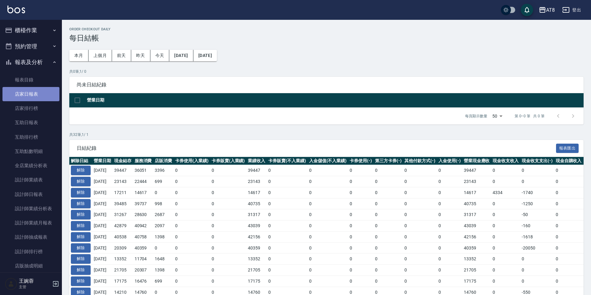
click at [35, 94] on link "店家日報表" at bounding box center [30, 94] width 57 height 14
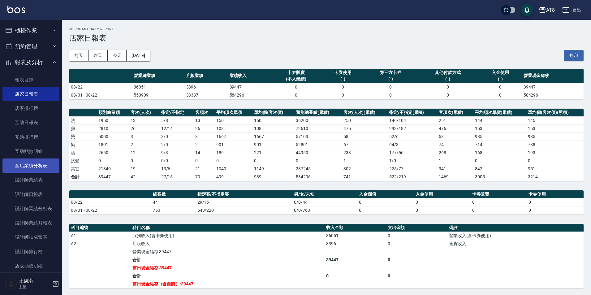
click at [45, 163] on link "全店業績分析表" at bounding box center [30, 165] width 57 height 14
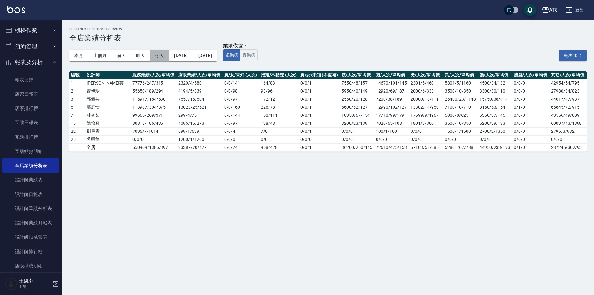
click at [168, 57] on button "今天" at bounding box center [159, 55] width 19 height 11
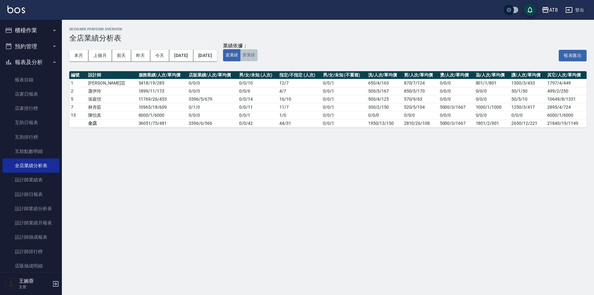
click at [258, 56] on button "實業績" at bounding box center [248, 55] width 17 height 12
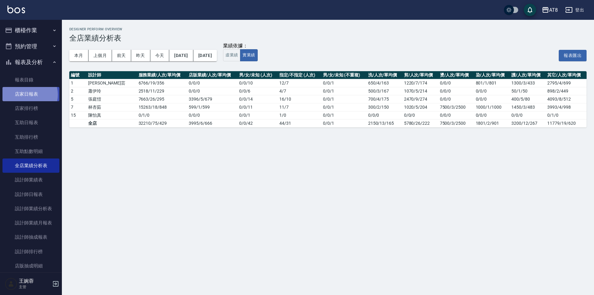
click at [29, 95] on link "店家日報表" at bounding box center [30, 94] width 57 height 14
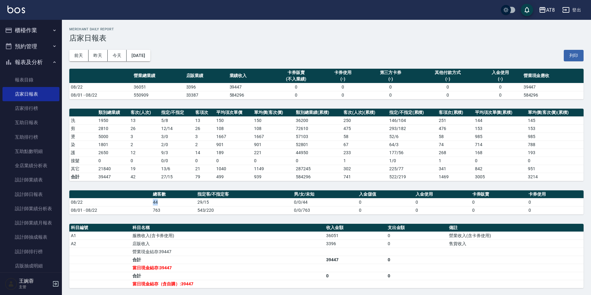
drag, startPoint x: 152, startPoint y: 203, endPoint x: 157, endPoint y: 202, distance: 5.6
click at [157, 202] on td "44" at bounding box center [173, 202] width 45 height 8
click at [160, 202] on td "44" at bounding box center [173, 202] width 45 height 8
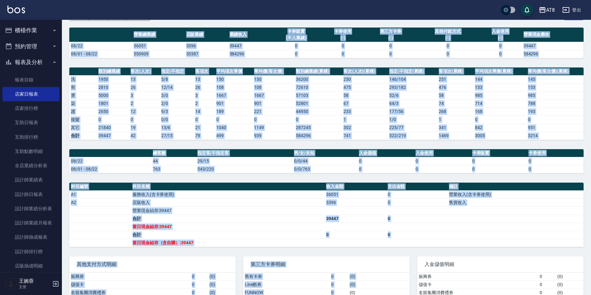
scroll to position [48, 0]
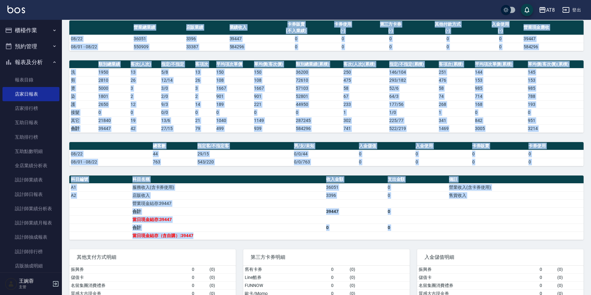
drag, startPoint x: 134, startPoint y: 75, endPoint x: 358, endPoint y: 235, distance: 275.4
click at [358, 235] on div "AT8 2025-08-22 店家日報表 列印時間： 2025-08-22-20:20 Merchant Daily Report 店家日報表 前天 昨天 今…" at bounding box center [326, 146] width 529 height 349
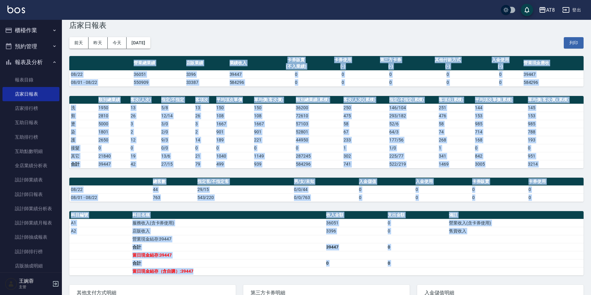
scroll to position [0, 0]
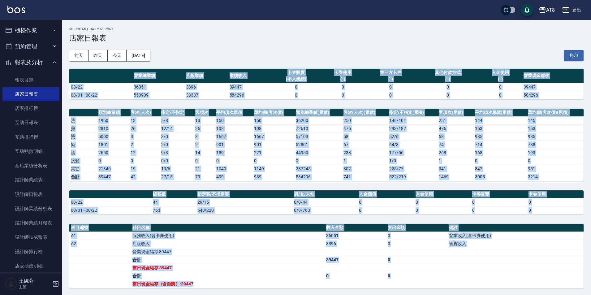
click at [230, 230] on th "科目名稱" at bounding box center [228, 228] width 194 height 8
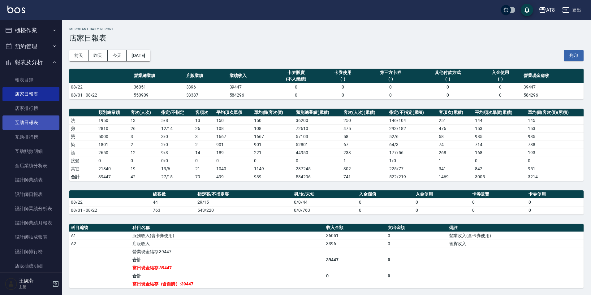
click at [37, 121] on link "互助日報表" at bounding box center [30, 122] width 57 height 14
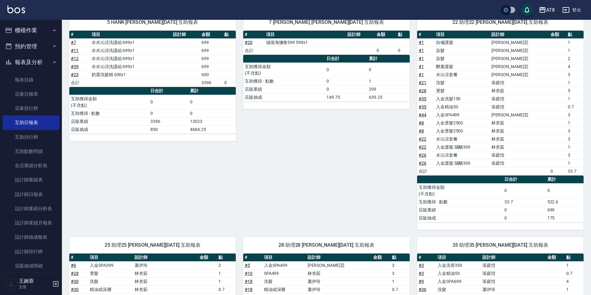
scroll to position [74, 0]
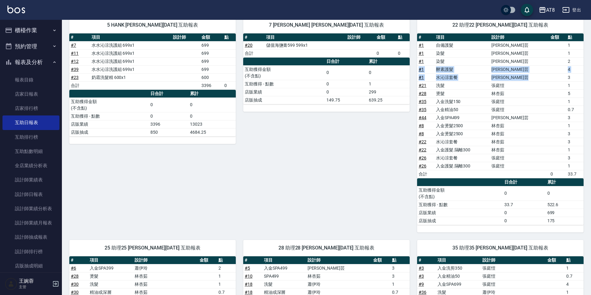
drag, startPoint x: 560, startPoint y: 78, endPoint x: 569, endPoint y: 59, distance: 20.8
click at [569, 59] on tbody "# 1 自備護髮 蔡沂芸 1 # 1 染髮 蔡沂芸 1 # 1 染髮 蔡沂芸 2 # 1 酵素護髮 蔡沂芸 4 # 1 水沁涼套餐 蔡沂芸 3 # 21 洗髮…" at bounding box center [500, 109] width 167 height 137
drag, startPoint x: 567, startPoint y: 77, endPoint x: 563, endPoint y: 47, distance: 30.0
click at [563, 47] on tbody "# 1 自備護髮 蔡沂芸 1 # 1 染髮 蔡沂芸 1 # 1 染髮 蔡沂芸 2 # 1 酵素護髮 蔡沂芸 4 # 1 水沁涼套餐 蔡沂芸 3 # 21 洗髮…" at bounding box center [500, 109] width 167 height 137
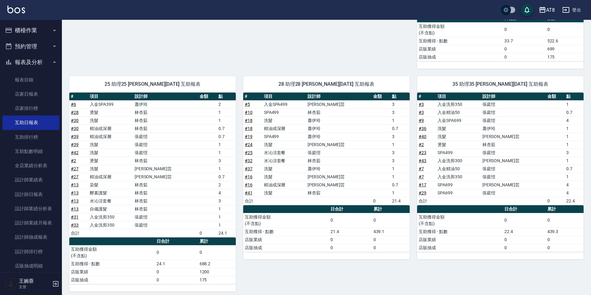
scroll to position [242, 0]
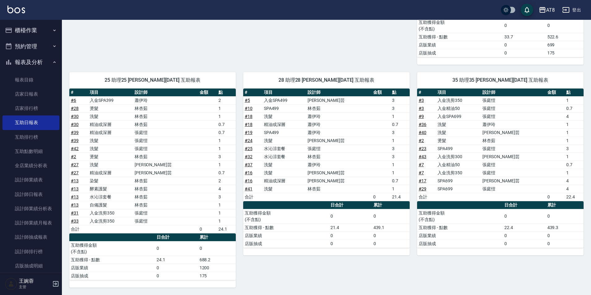
click at [273, 268] on div "28 助理28 陳境鴻 08/22/2025 互助報表 # 項目 設計師 金額 點 # 5 入金SPA499 蔡沂芸 3 # 10 SPA499 林杏茹 3 …" at bounding box center [323, 176] width 174 height 223
click at [20, 199] on link "設計師日報表" at bounding box center [30, 194] width 57 height 14
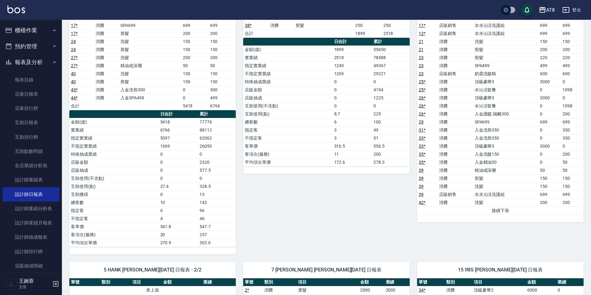
scroll to position [148, 0]
